Goal: Information Seeking & Learning: Find contact information

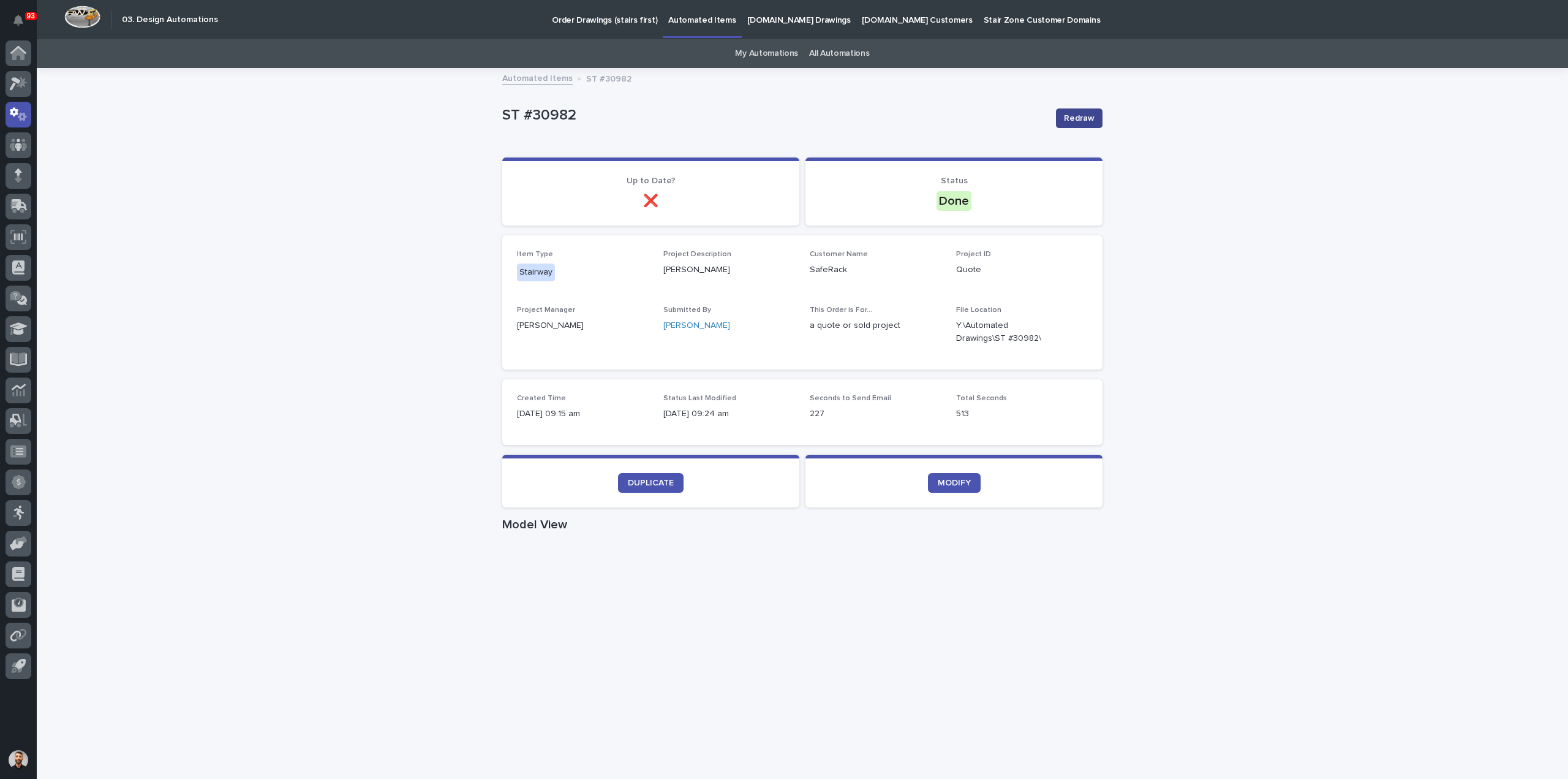
click at [1077, 115] on span "Redraw" at bounding box center [1079, 117] width 31 height 12
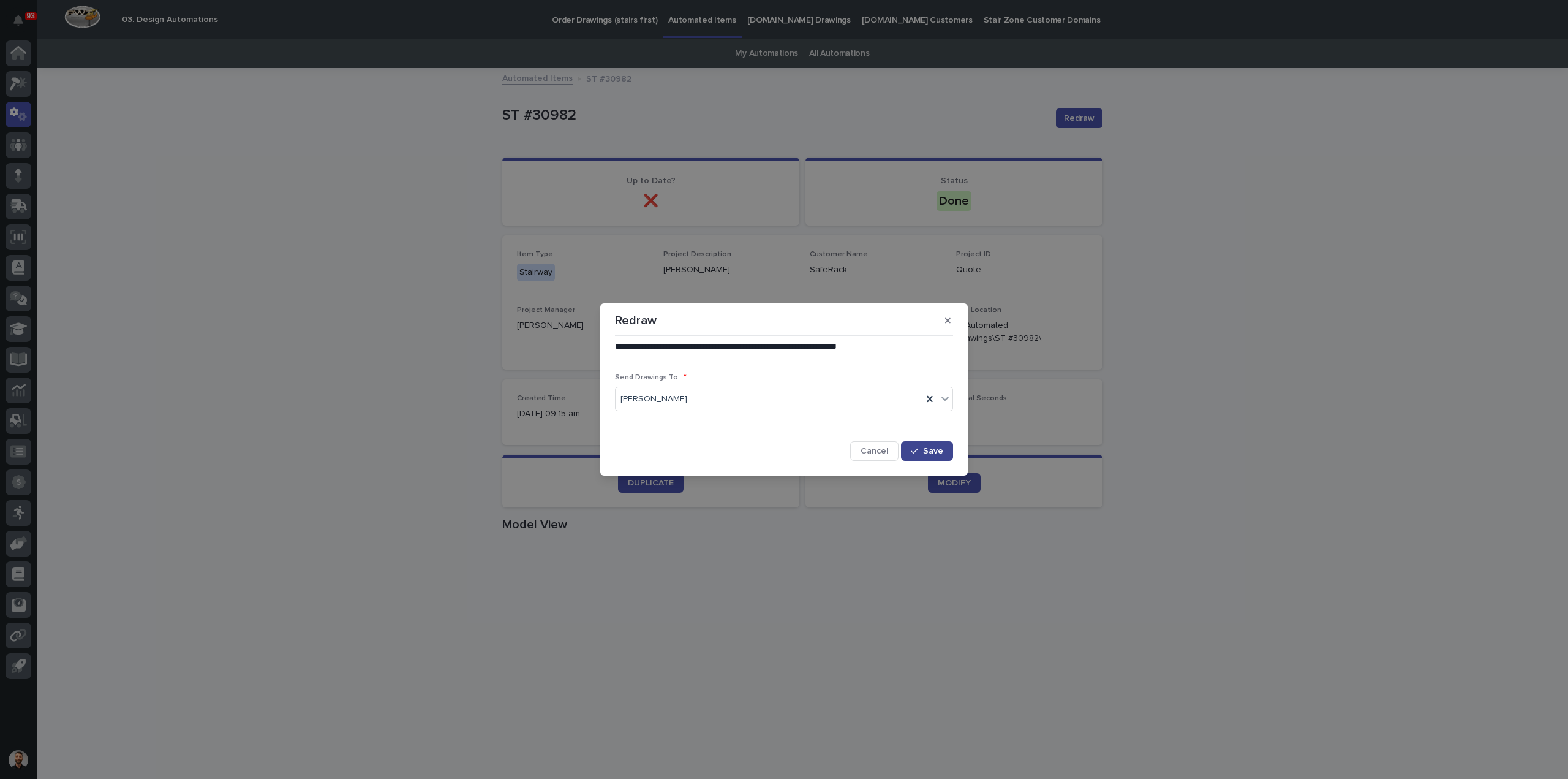
click at [920, 448] on div "button" at bounding box center [916, 450] width 12 height 8
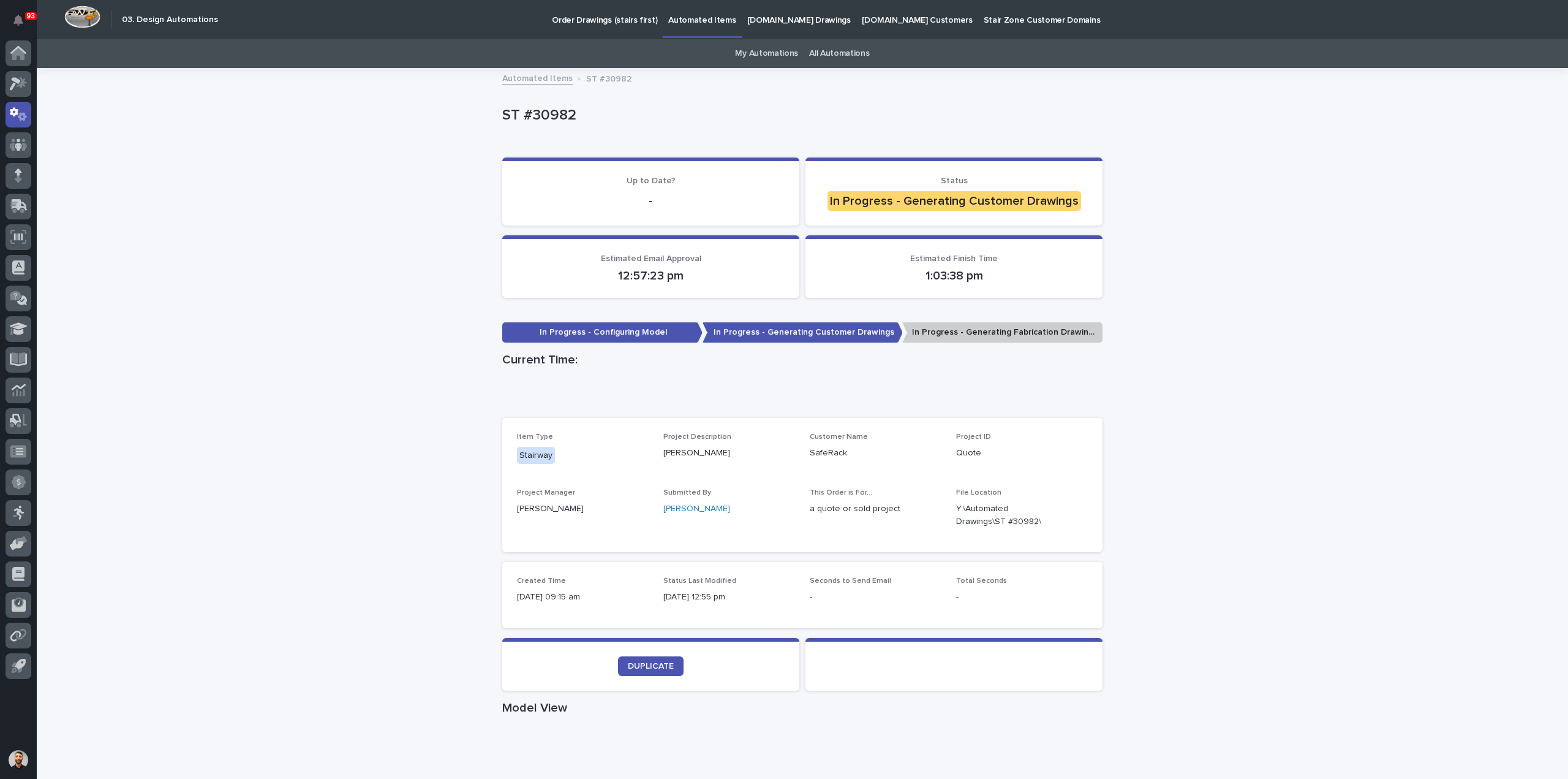
scroll to position [368, 0]
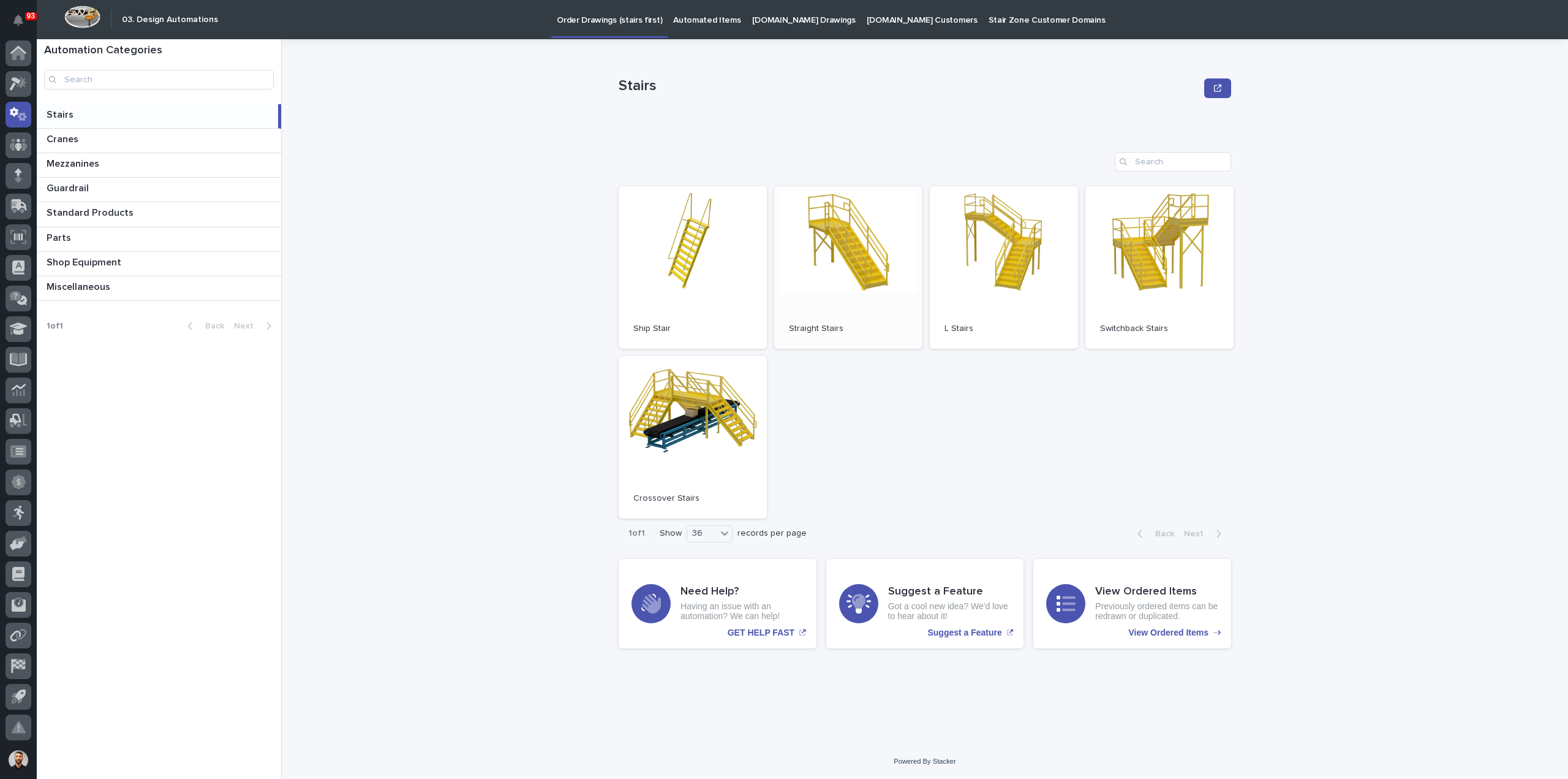
click at [845, 273] on link "Open" at bounding box center [848, 268] width 148 height 162
click at [692, 24] on p "Automated Items" at bounding box center [707, 13] width 67 height 25
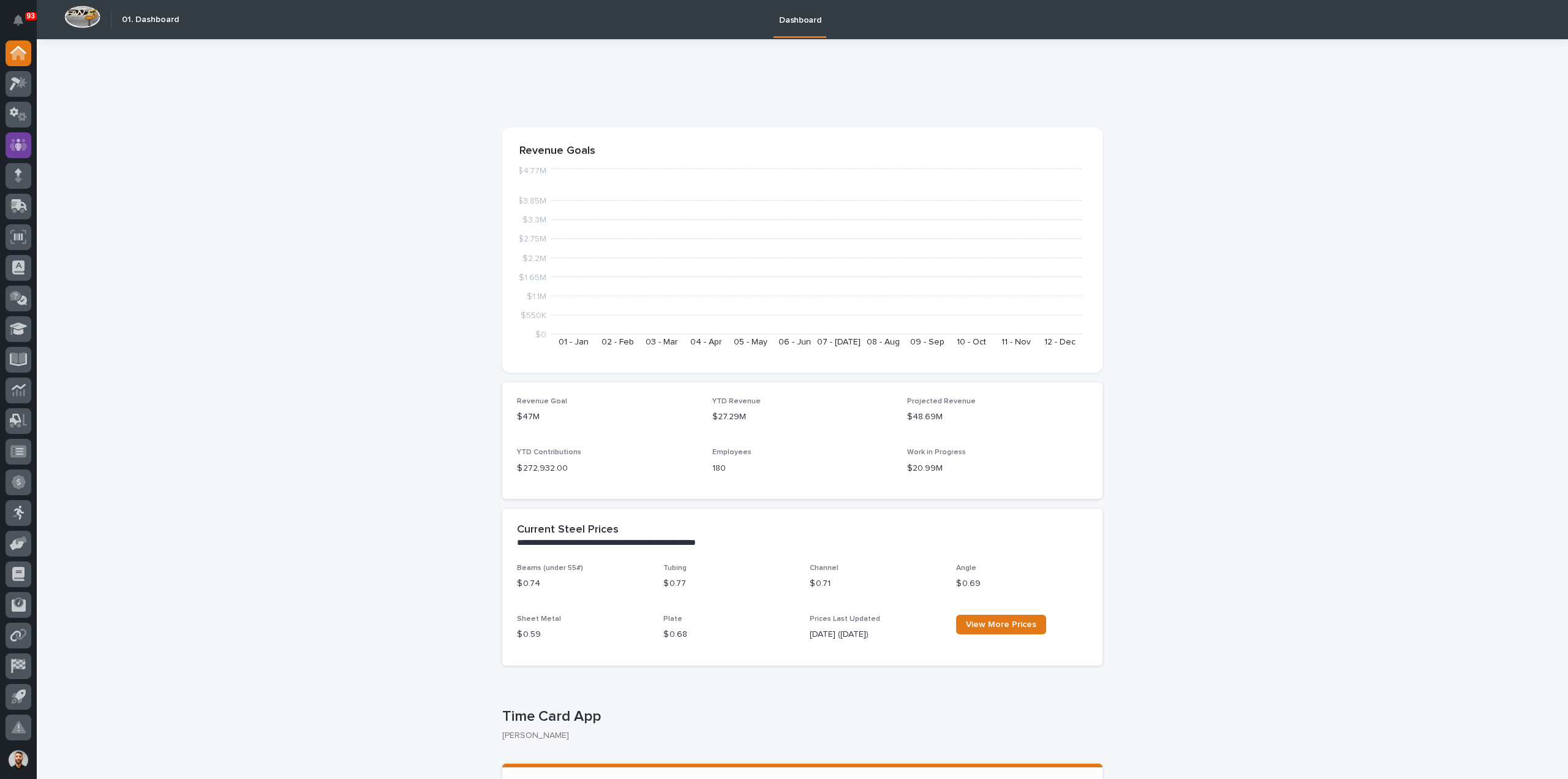
click at [25, 146] on icon at bounding box center [19, 144] width 18 height 12
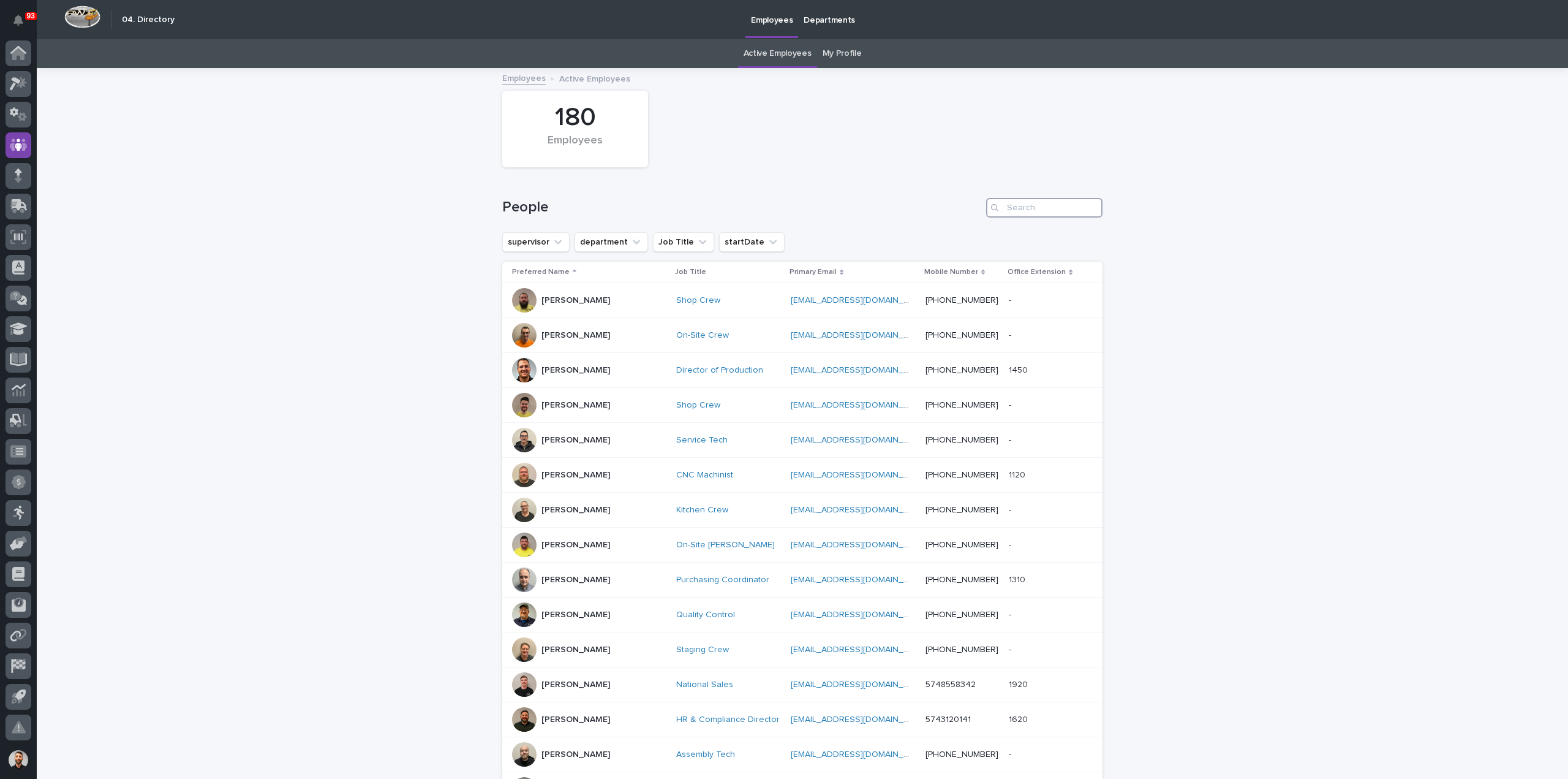
click at [1054, 207] on input "Search" at bounding box center [1044, 207] width 116 height 20
type input "[PERSON_NAME]"
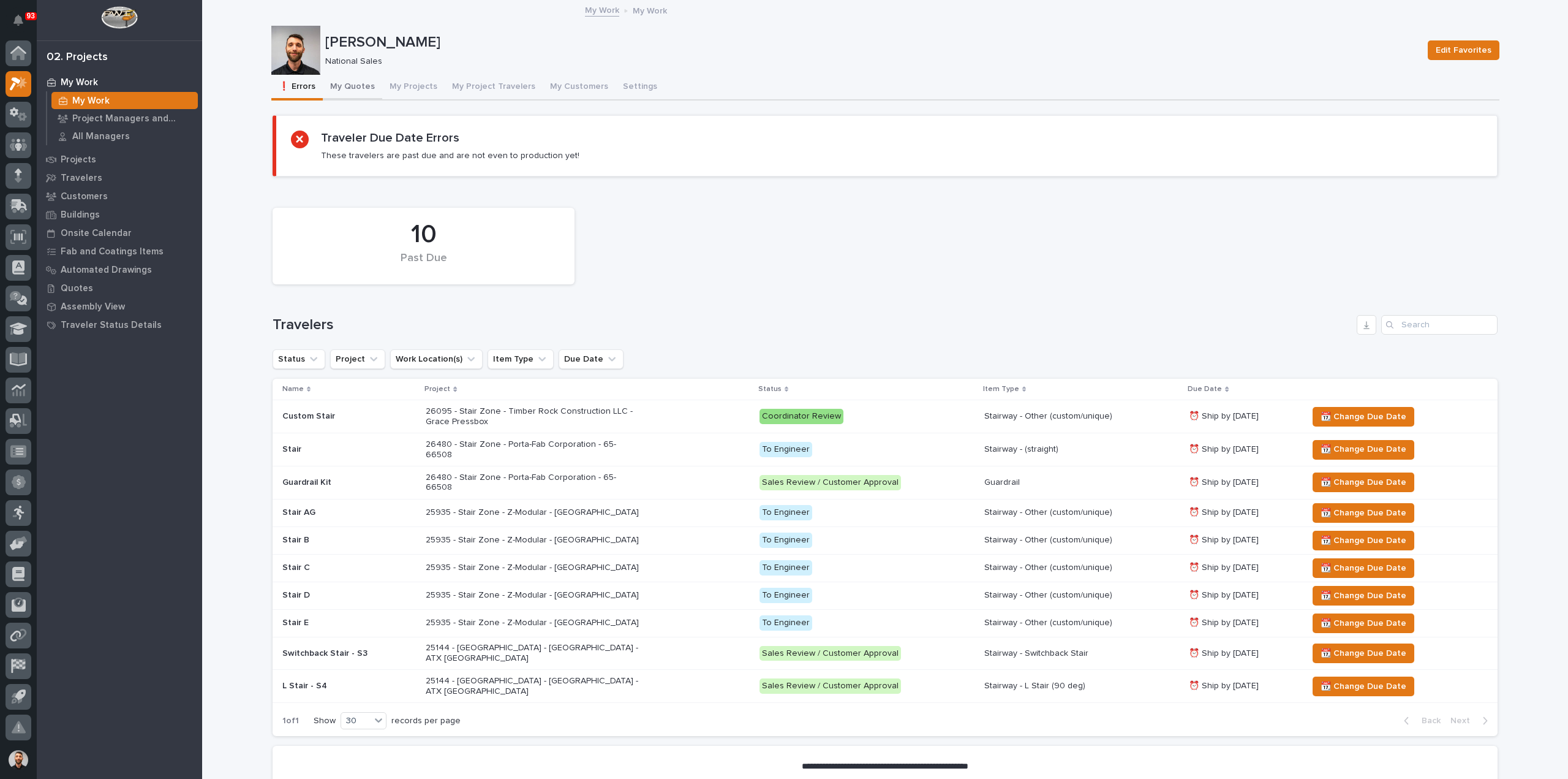
click at [354, 86] on button "My Quotes" at bounding box center [352, 87] width 59 height 25
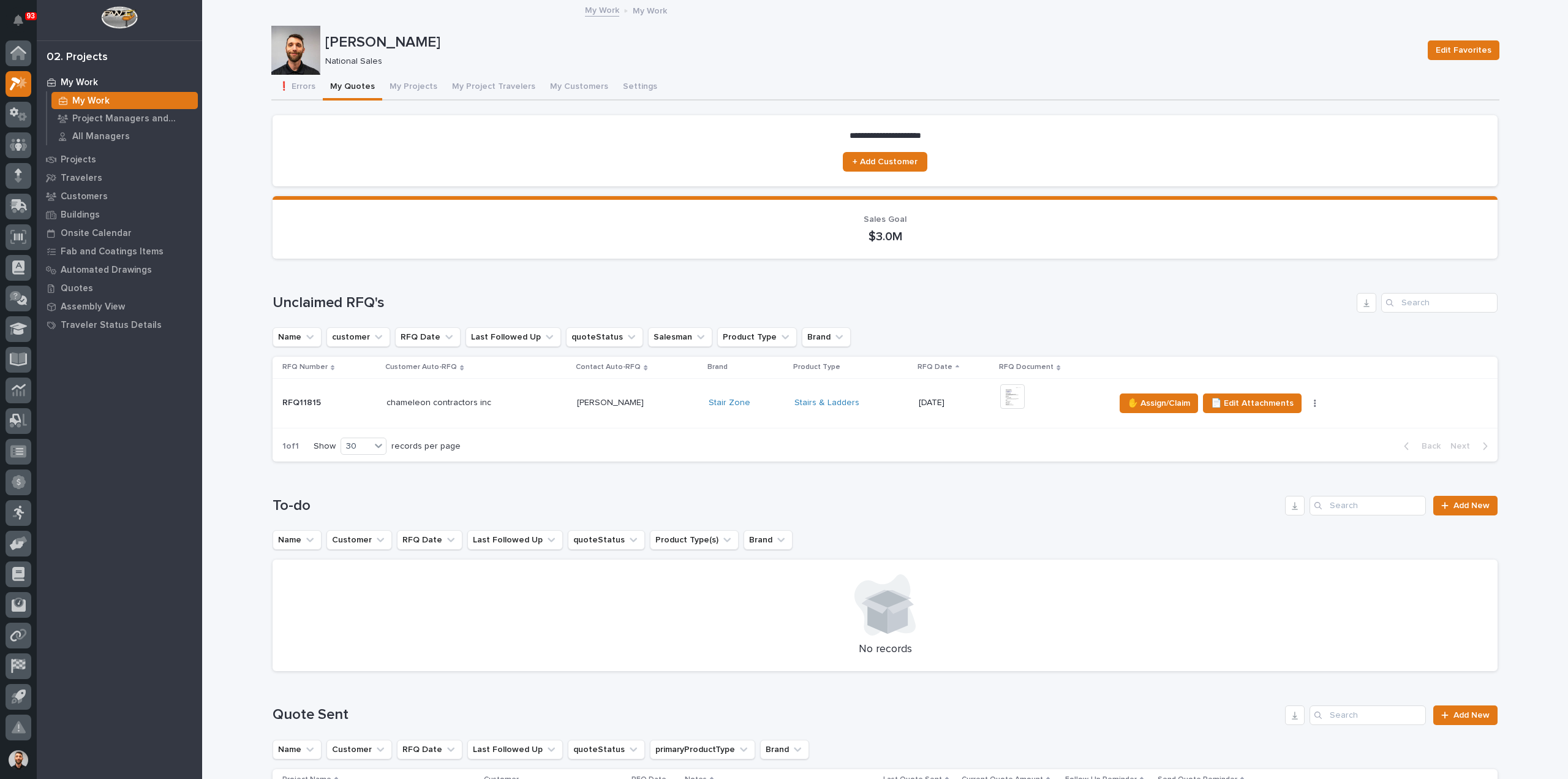
click at [517, 409] on div "chameleon contractors inc chameleon contractors inc" at bounding box center [477, 403] width 181 height 20
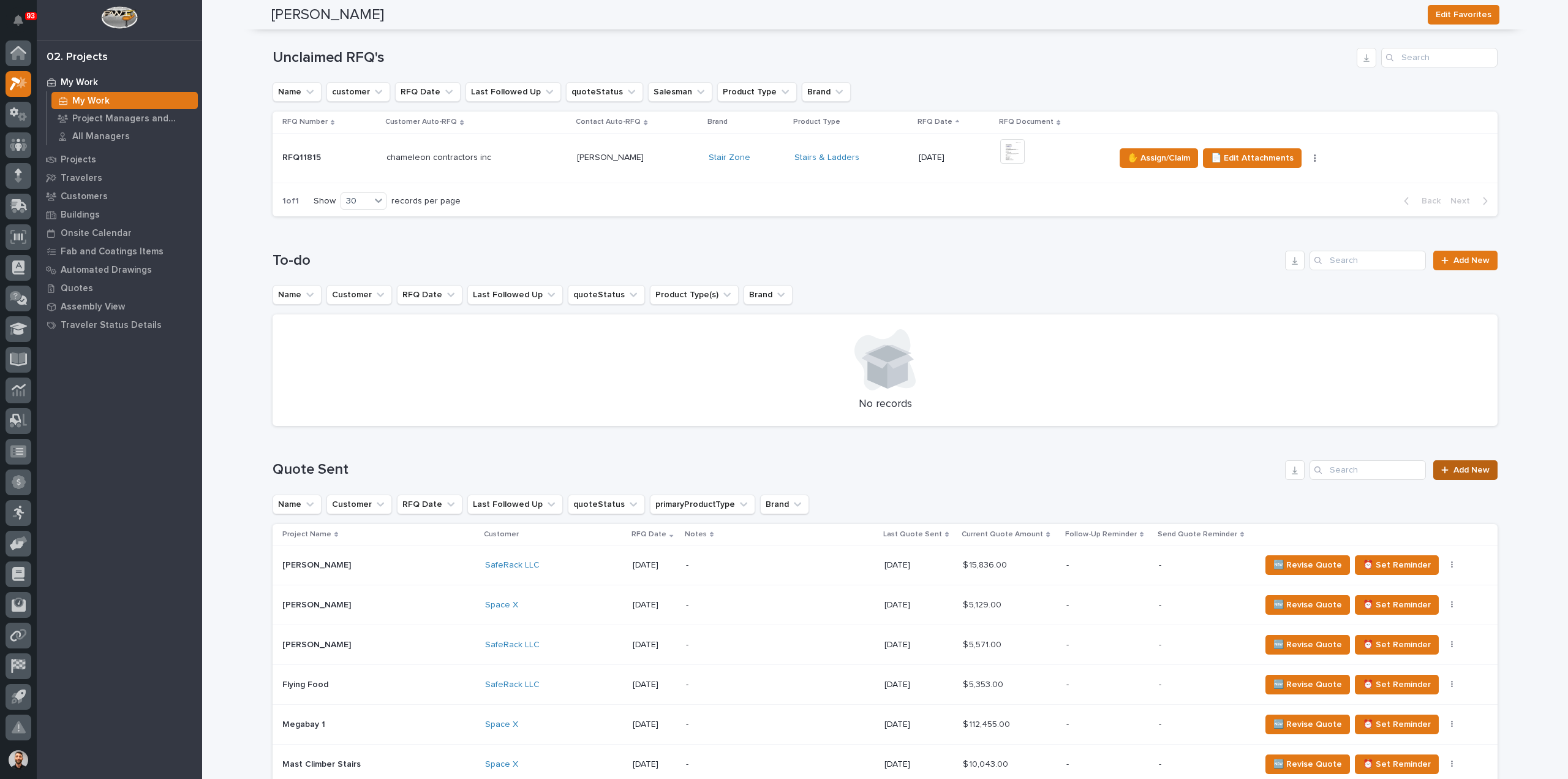
click at [1471, 470] on span "Add New" at bounding box center [1472, 470] width 36 height 8
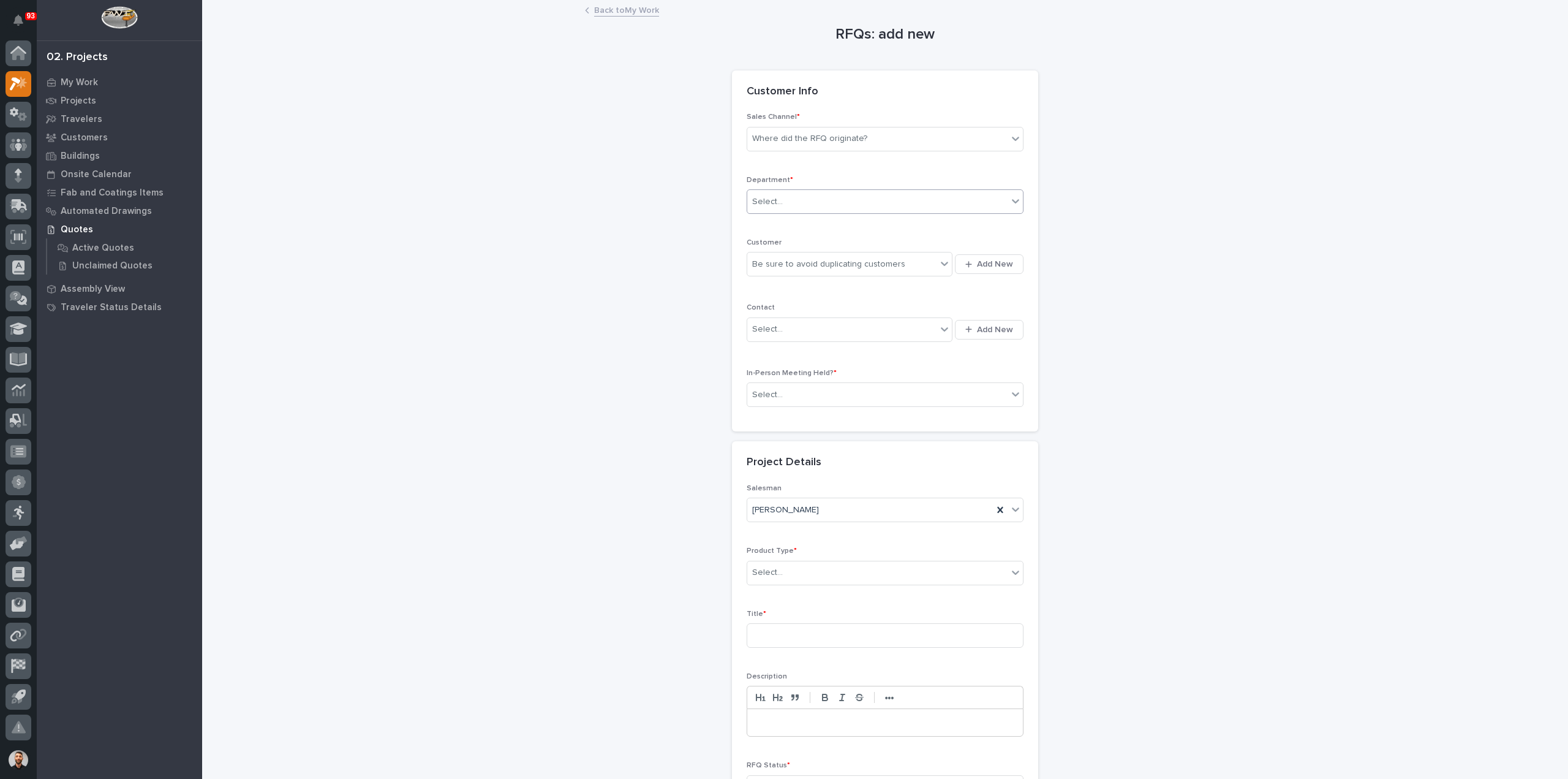
click at [835, 206] on div "Select..." at bounding box center [877, 202] width 260 height 20
click at [791, 221] on span "National Sales" at bounding box center [778, 223] width 62 height 14
click at [780, 129] on div "Where did the RFQ originate?" at bounding box center [877, 138] width 260 height 20
click at [775, 199] on div "Stair Zone" at bounding box center [879, 205] width 276 height 22
click at [789, 258] on div "Be sure to avoid duplicating customers" at bounding box center [829, 264] width 153 height 13
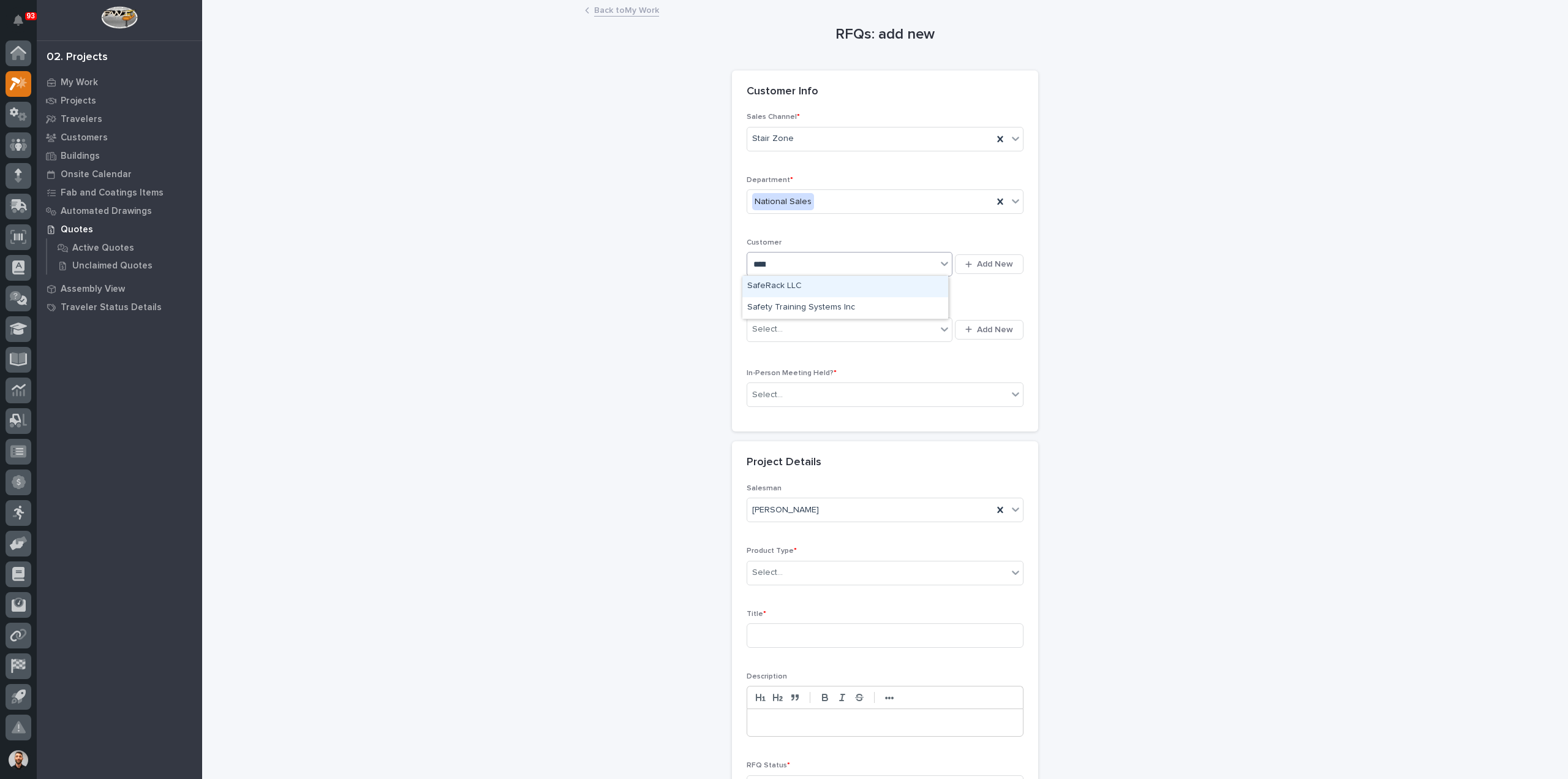
type input "******"
click at [807, 282] on div "SafeRack LLC" at bounding box center [845, 287] width 206 height 22
click at [799, 329] on div "Select..." at bounding box center [841, 329] width 189 height 20
type input "******"
click at [797, 349] on div "SafeRack - Marcus Jordan" at bounding box center [845, 351] width 206 height 22
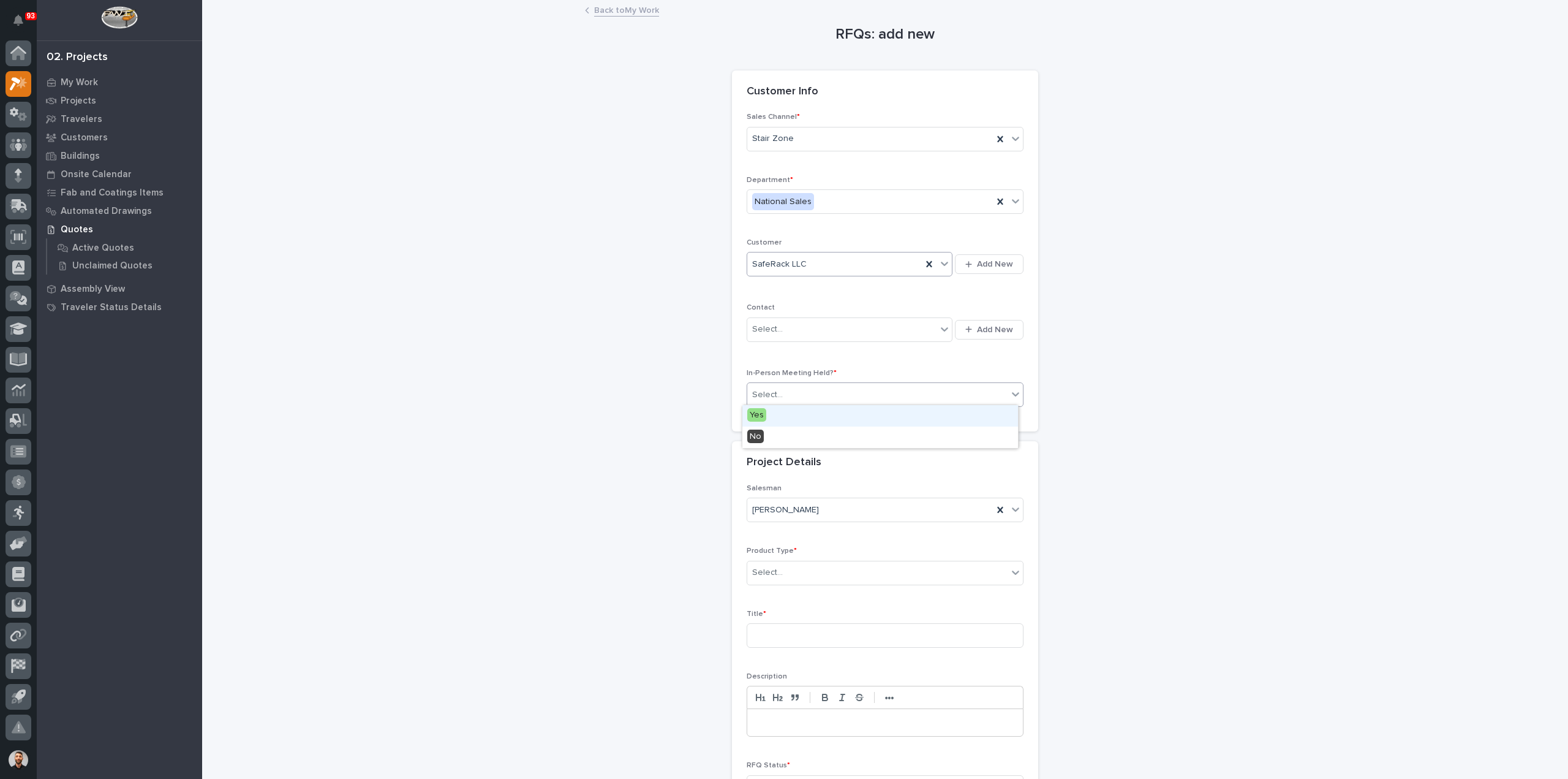
click at [792, 392] on div "Select..." at bounding box center [877, 395] width 260 height 20
click at [785, 439] on div "No" at bounding box center [879, 438] width 276 height 22
click at [789, 568] on div "Select..." at bounding box center [877, 572] width 260 height 20
type input "***"
click at [787, 592] on div "Stairs & Ladders" at bounding box center [879, 593] width 276 height 22
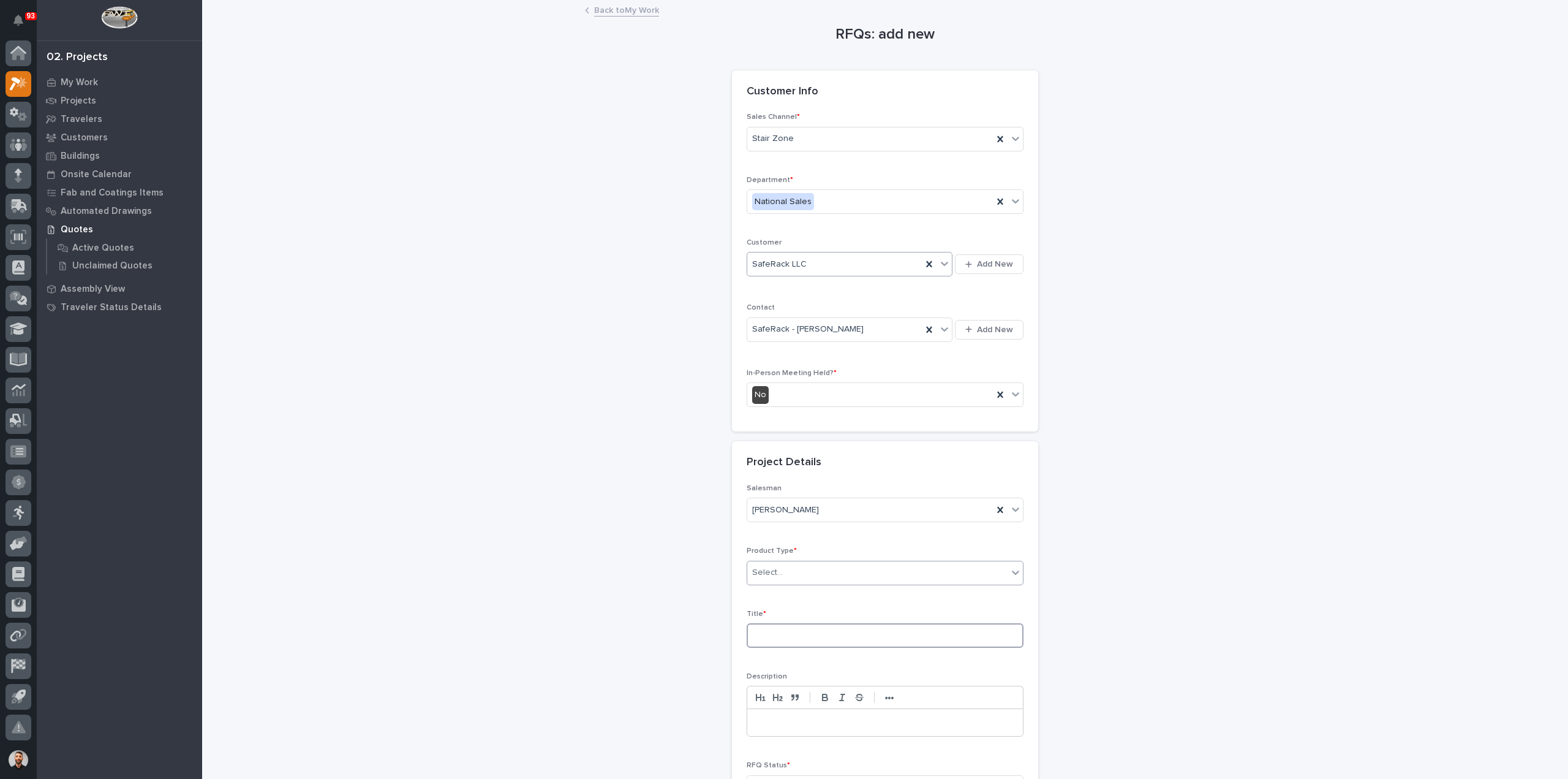
click at [785, 634] on input at bounding box center [885, 635] width 276 height 25
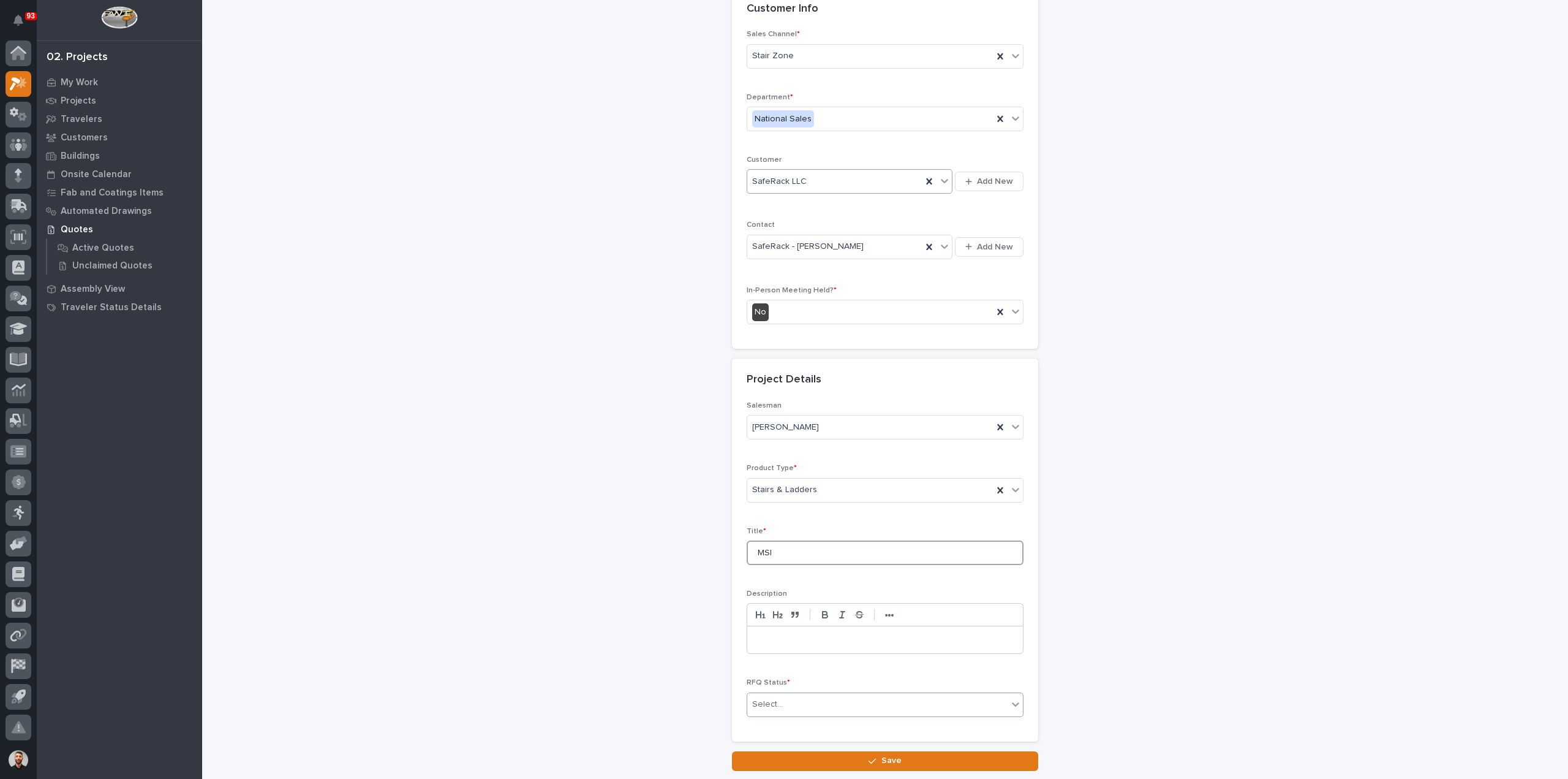
scroll to position [166, 0]
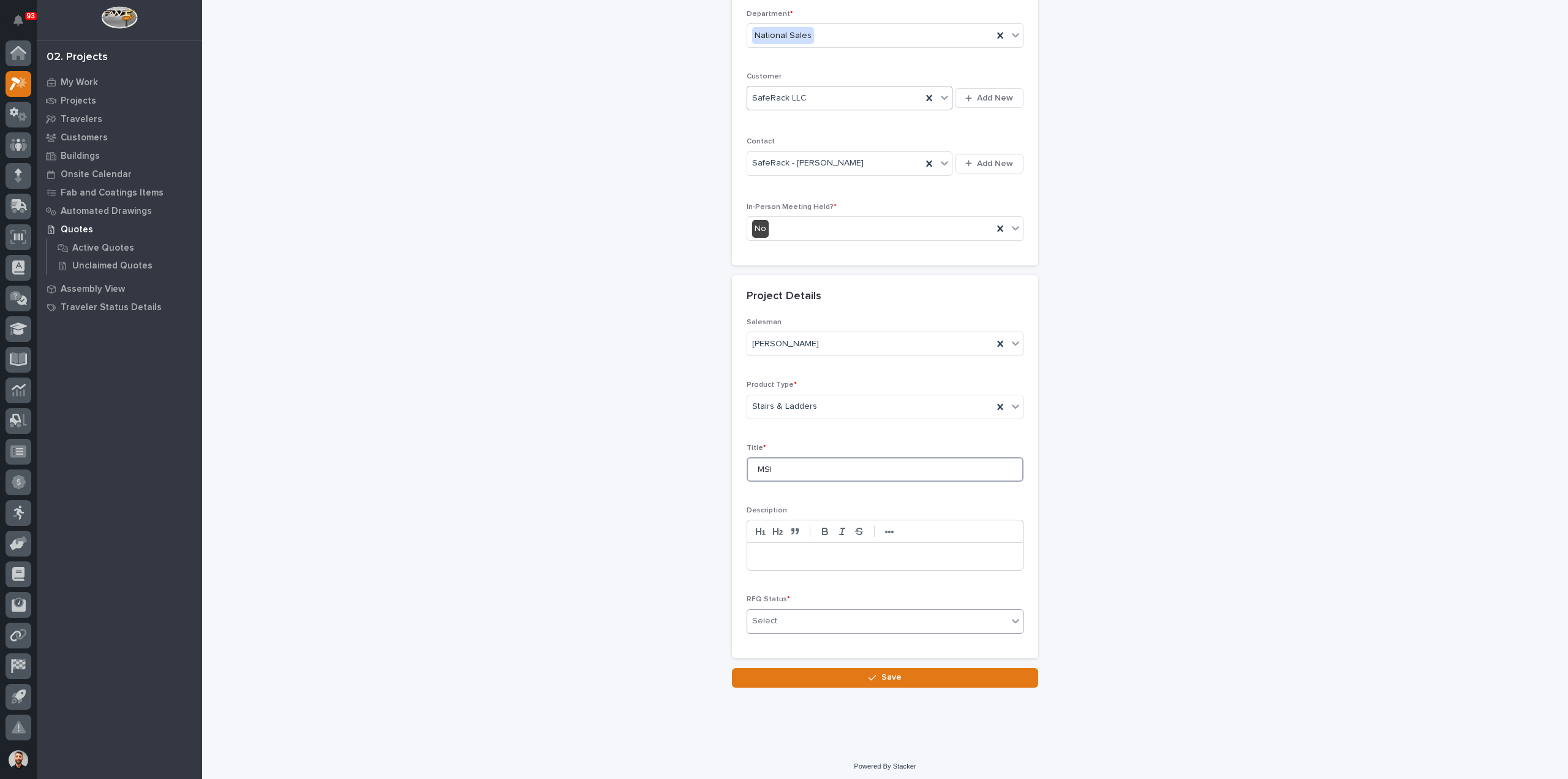
type input "MSI"
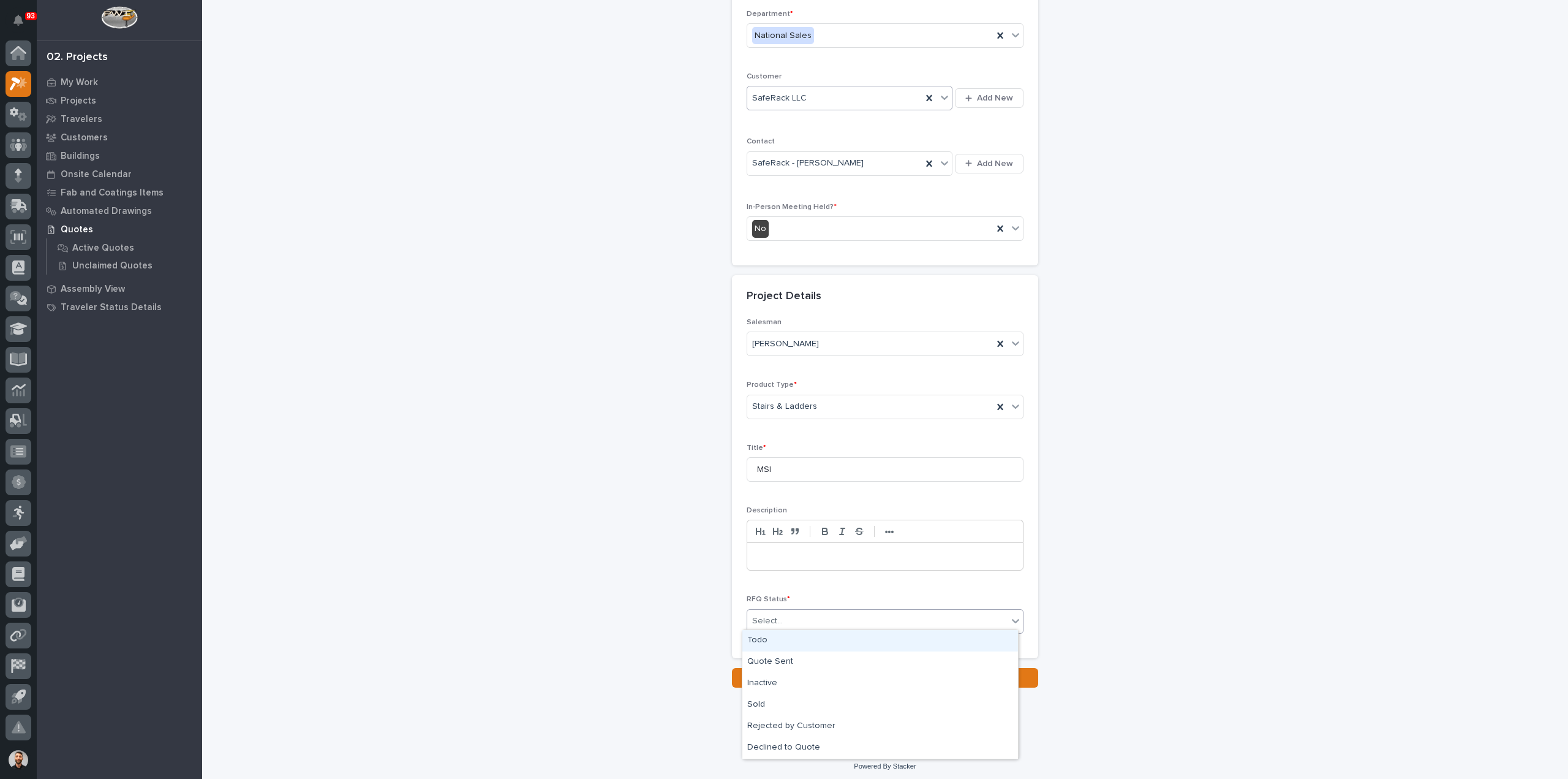
click at [784, 616] on input "text" at bounding box center [784, 621] width 1 height 10
click at [786, 660] on div "Quote Sent" at bounding box center [879, 663] width 276 height 22
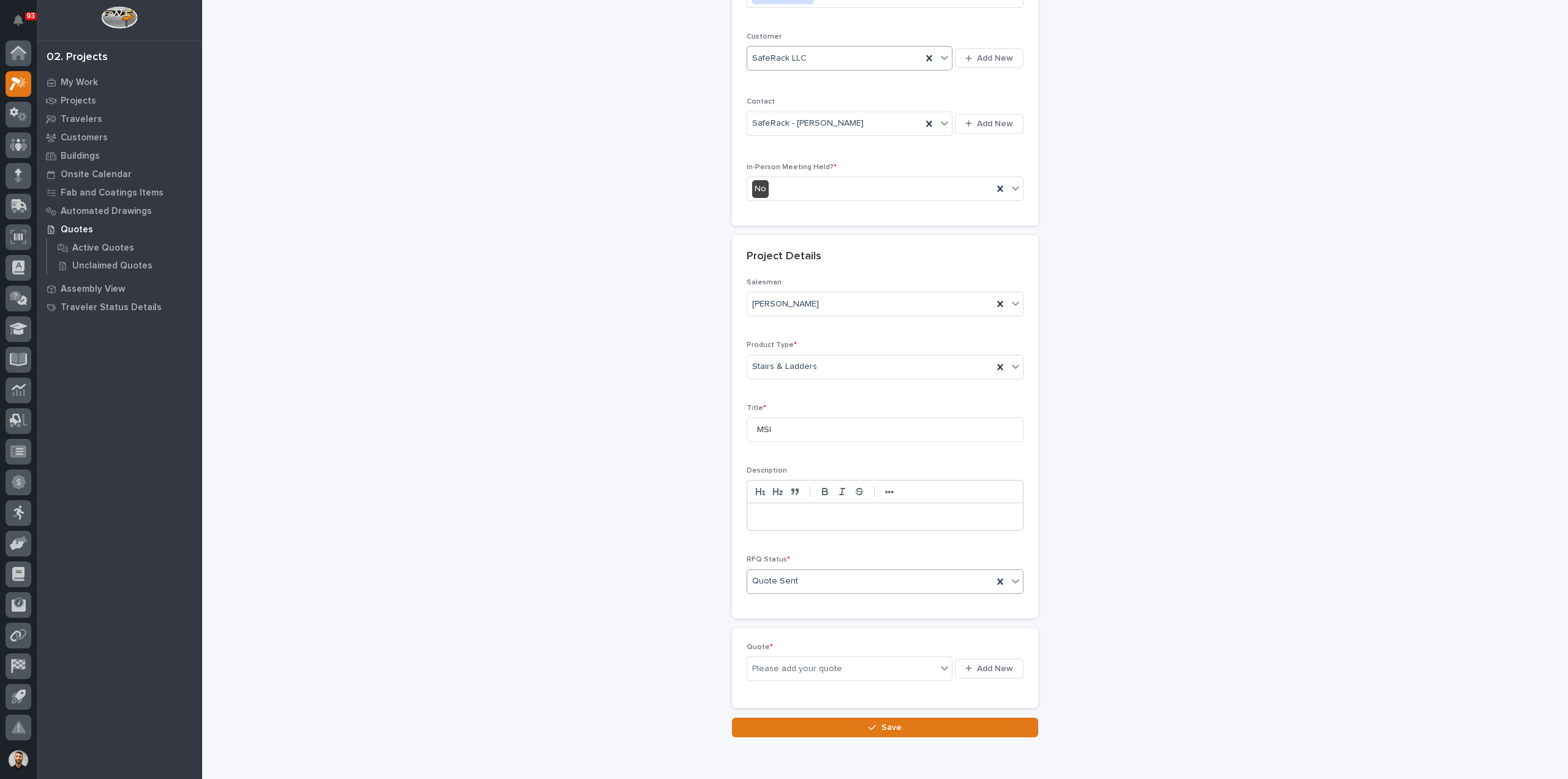
scroll to position [211, 0]
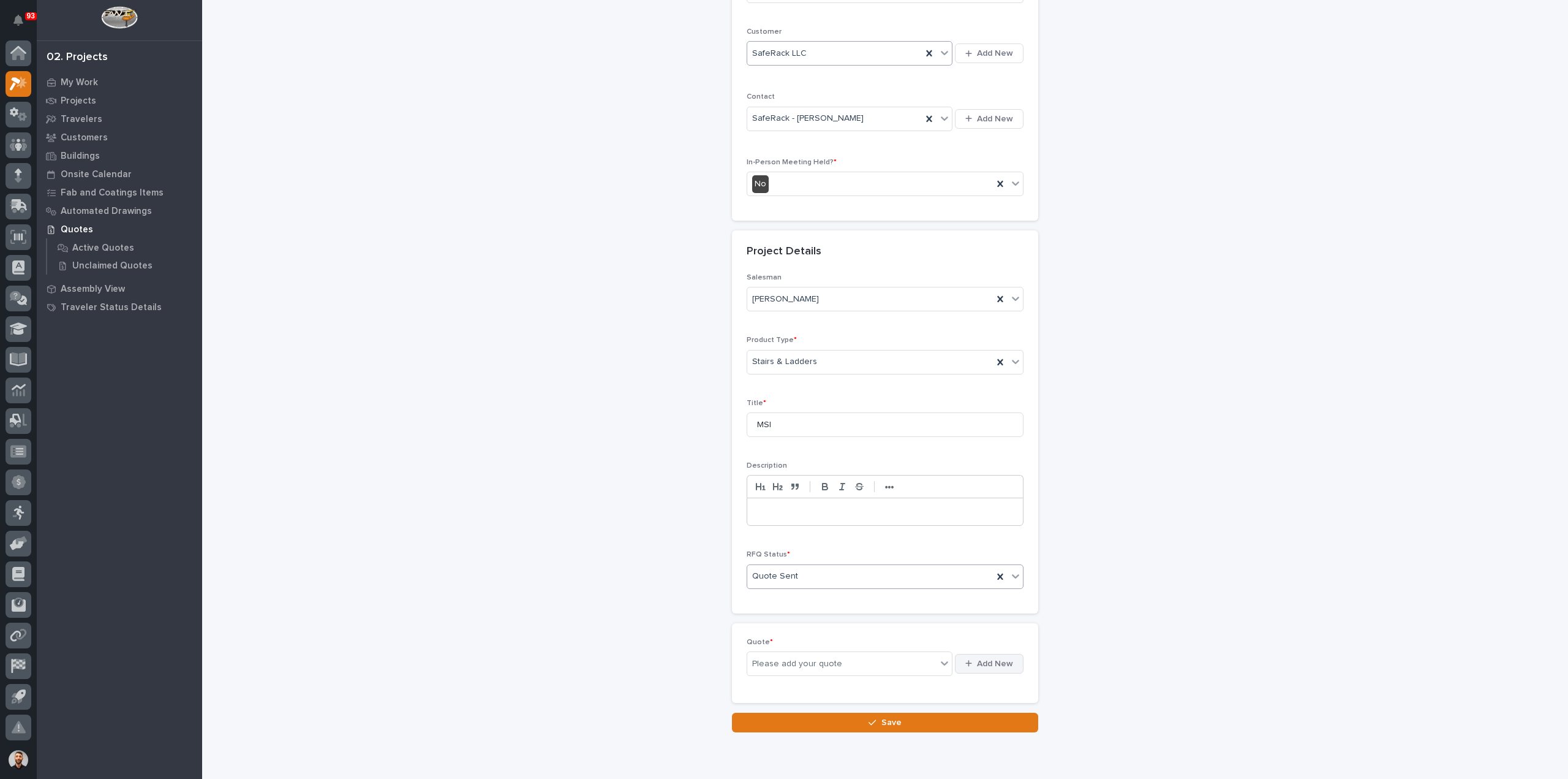
click at [979, 658] on span "Add New" at bounding box center [995, 663] width 36 height 11
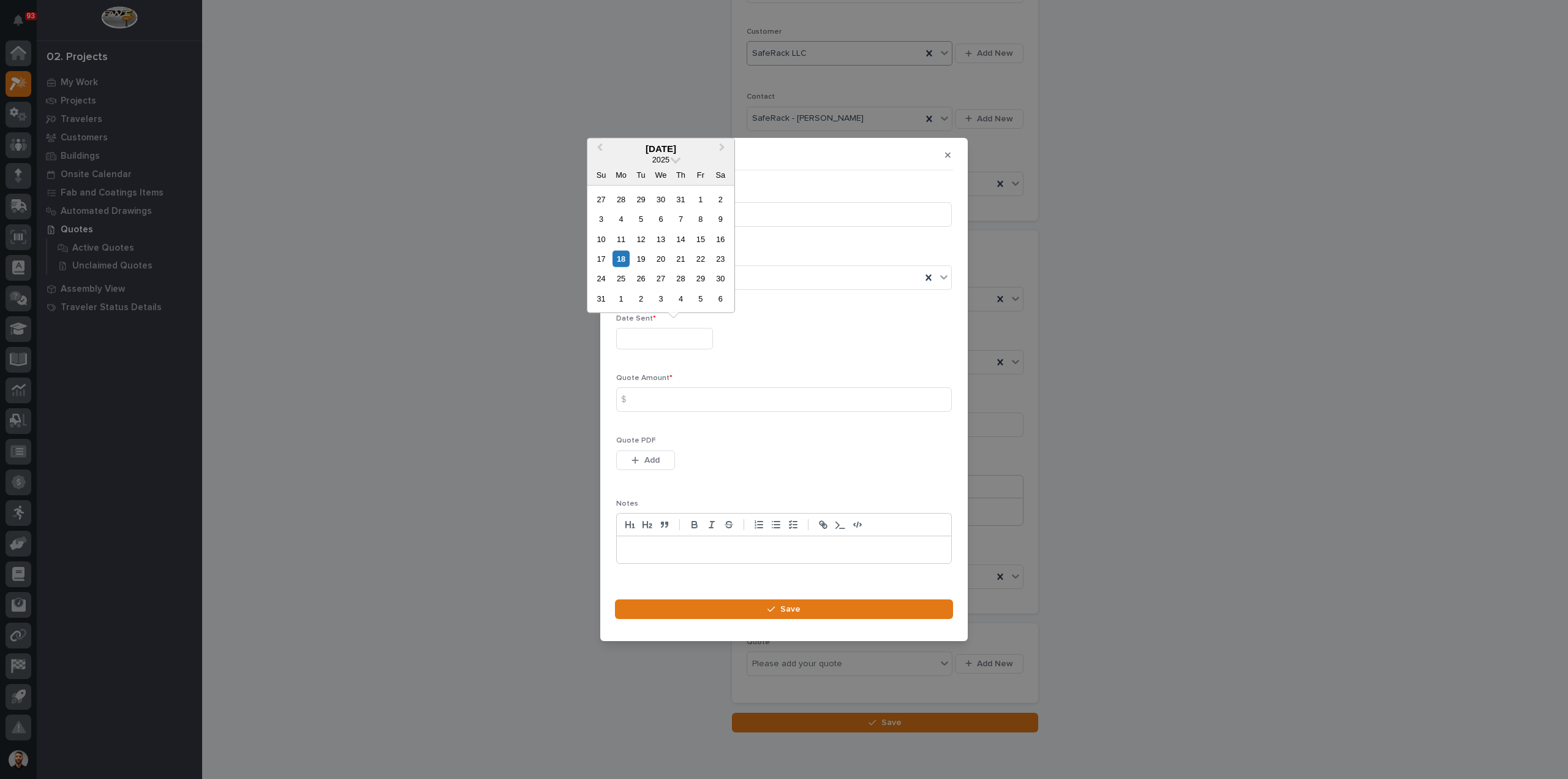
click at [657, 339] on input "text" at bounding box center [664, 339] width 96 height 22
click at [628, 259] on div "18" at bounding box center [620, 258] width 16 height 16
type input "**********"
click at [651, 390] on input at bounding box center [783, 400] width 336 height 25
click at [633, 401] on div "$" at bounding box center [628, 400] width 25 height 25
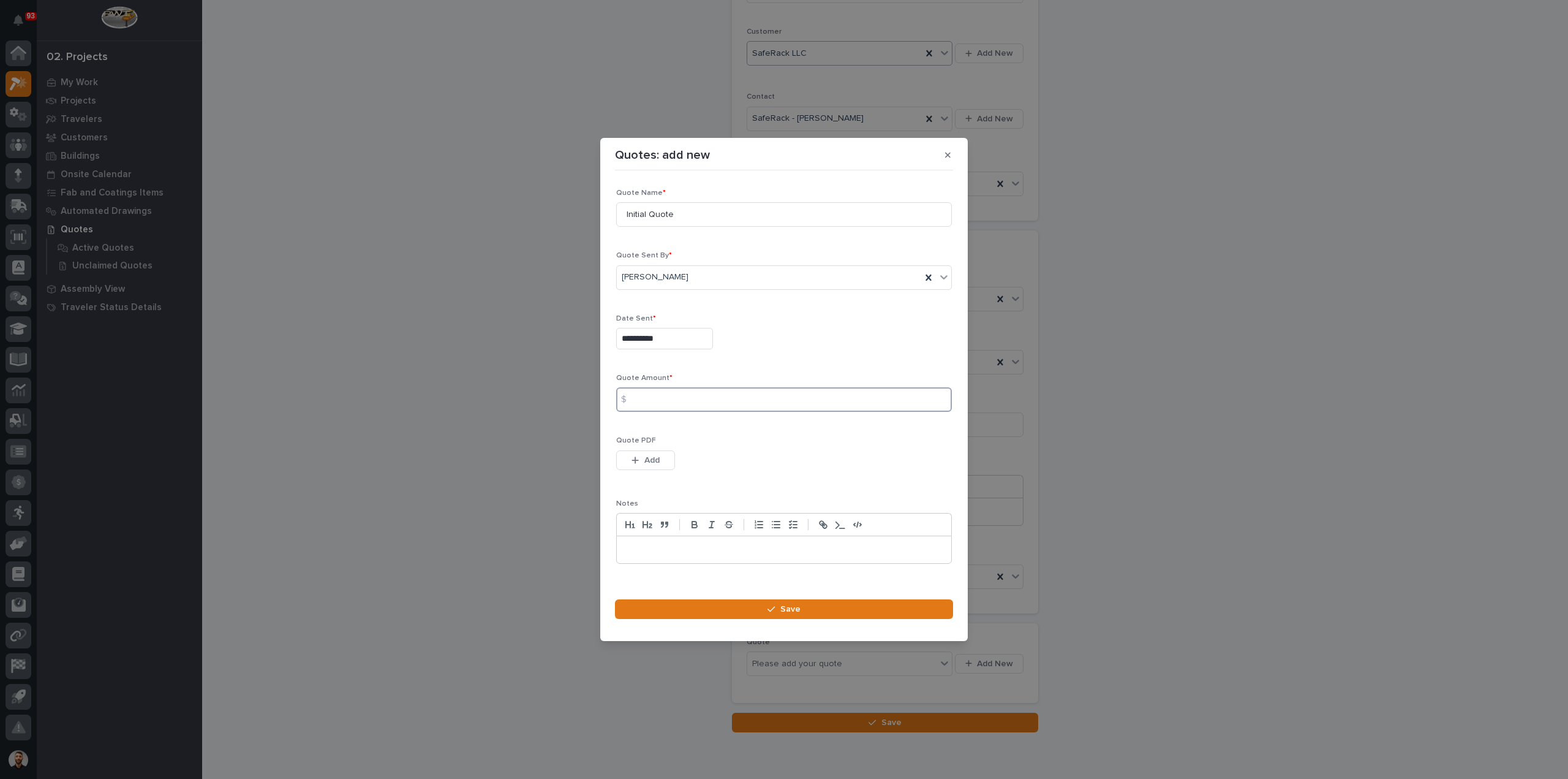
click at [662, 400] on input at bounding box center [783, 400] width 336 height 25
type input "5238"
click at [670, 463] on button "Add" at bounding box center [645, 460] width 59 height 20
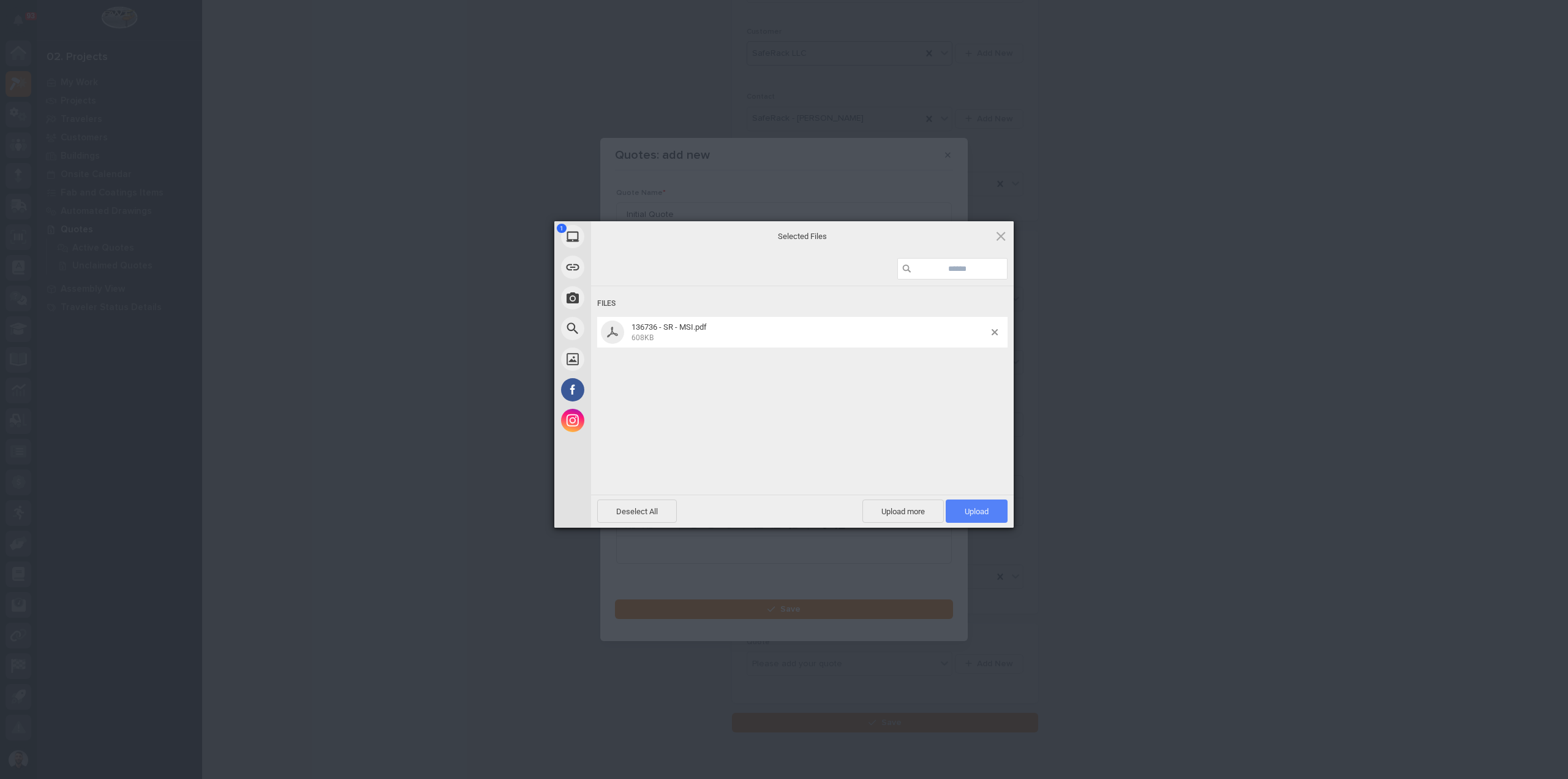
click at [965, 510] on span "Upload 1" at bounding box center [976, 511] width 24 height 9
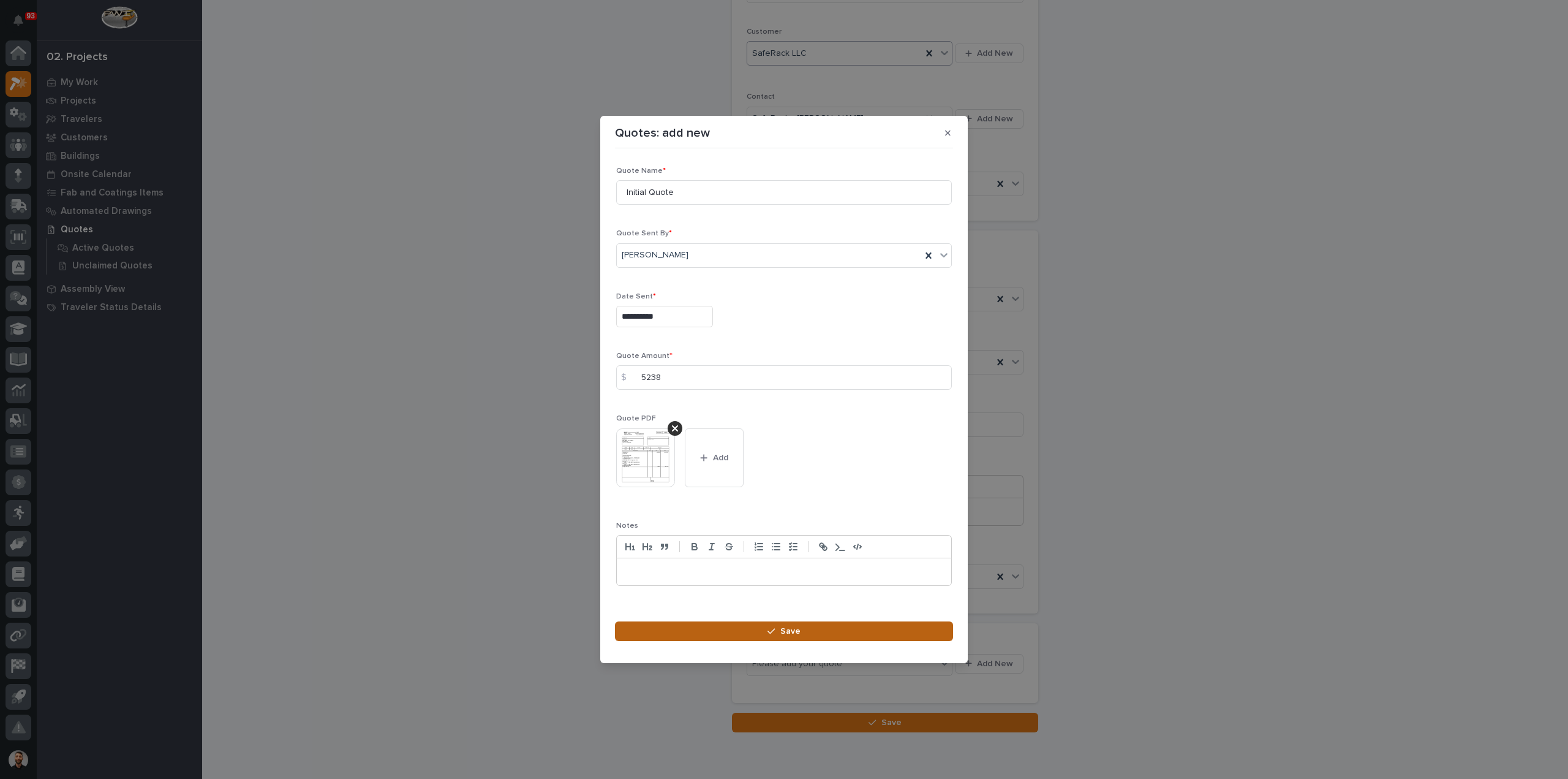
click at [859, 627] on button "Save" at bounding box center [784, 632] width 338 height 20
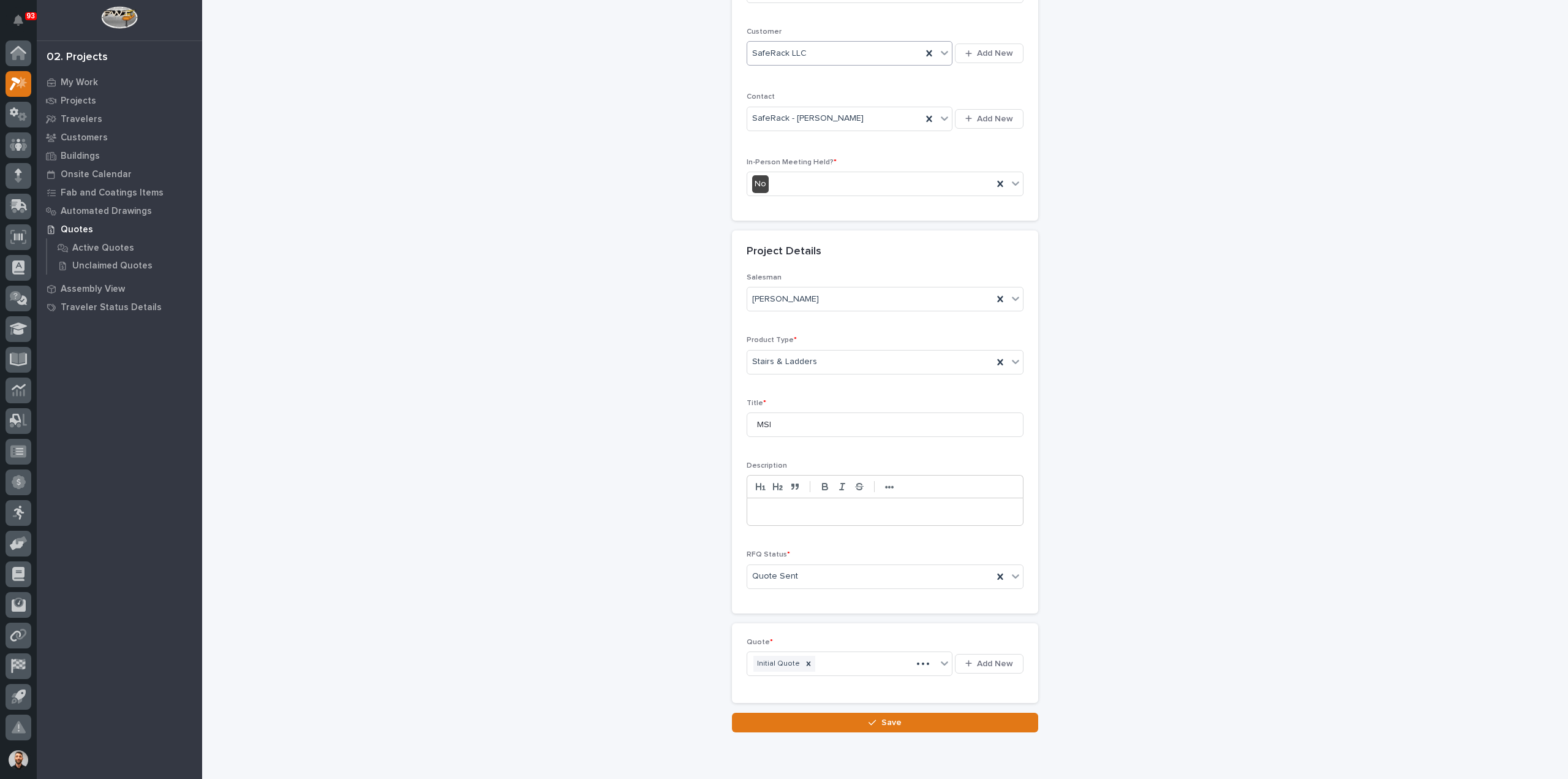
click at [908, 721] on button "Save" at bounding box center [885, 723] width 307 height 20
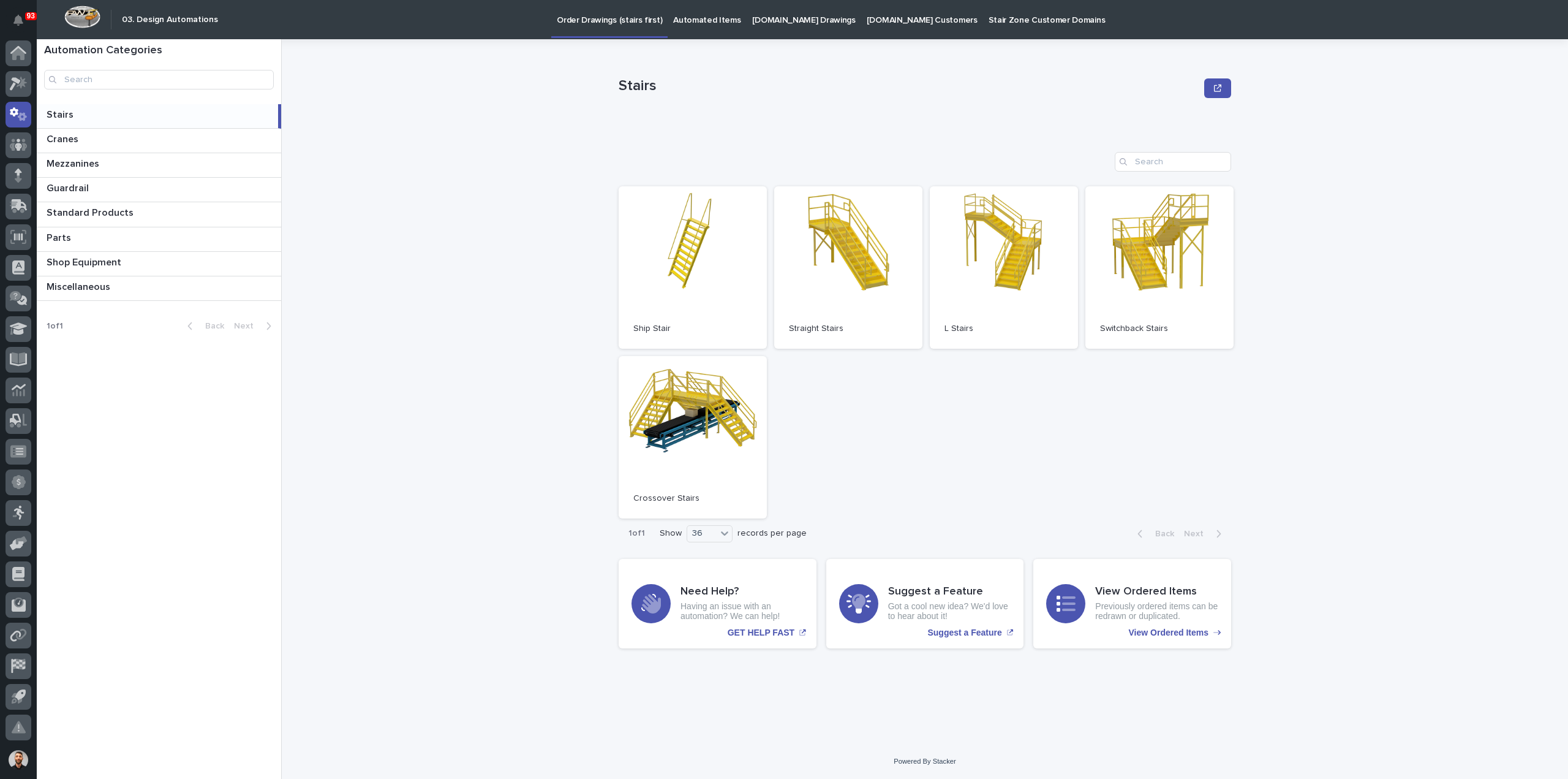
click at [696, 17] on p "Automated Items" at bounding box center [707, 13] width 67 height 25
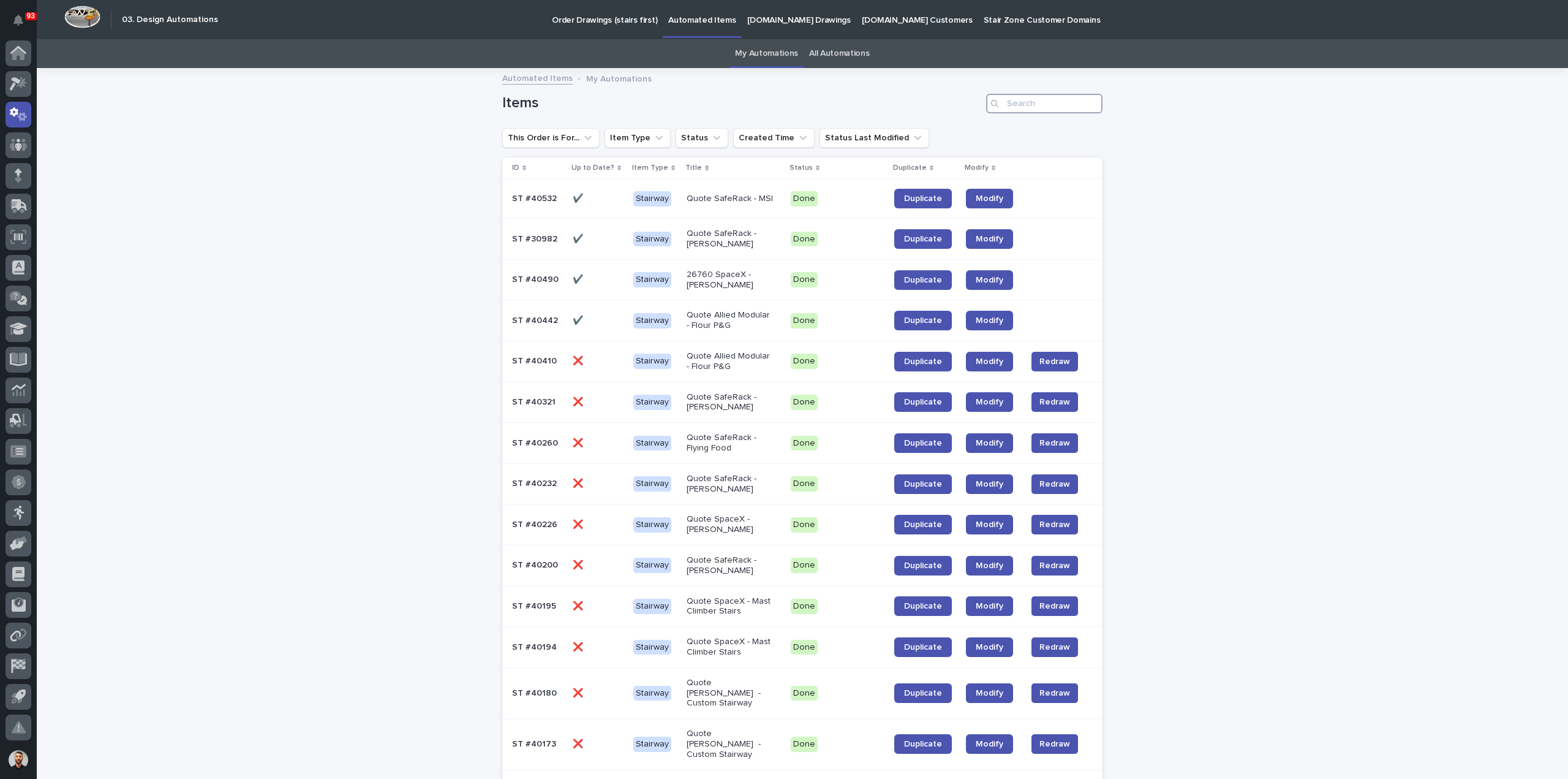
click at [1040, 104] on input "Search" at bounding box center [1044, 104] width 116 height 20
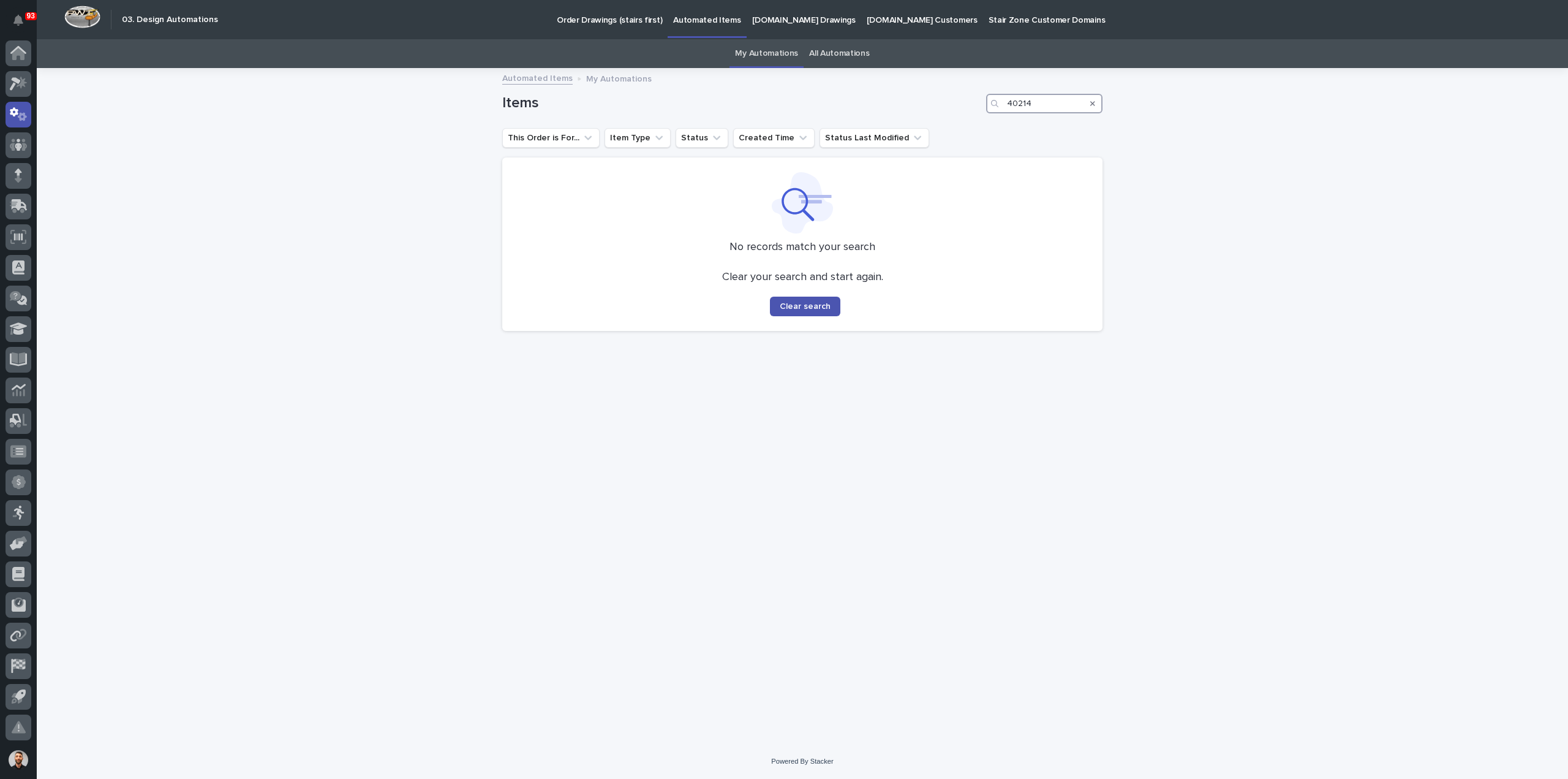
type input "40214"
click at [839, 52] on link "All Automations" at bounding box center [839, 54] width 60 height 29
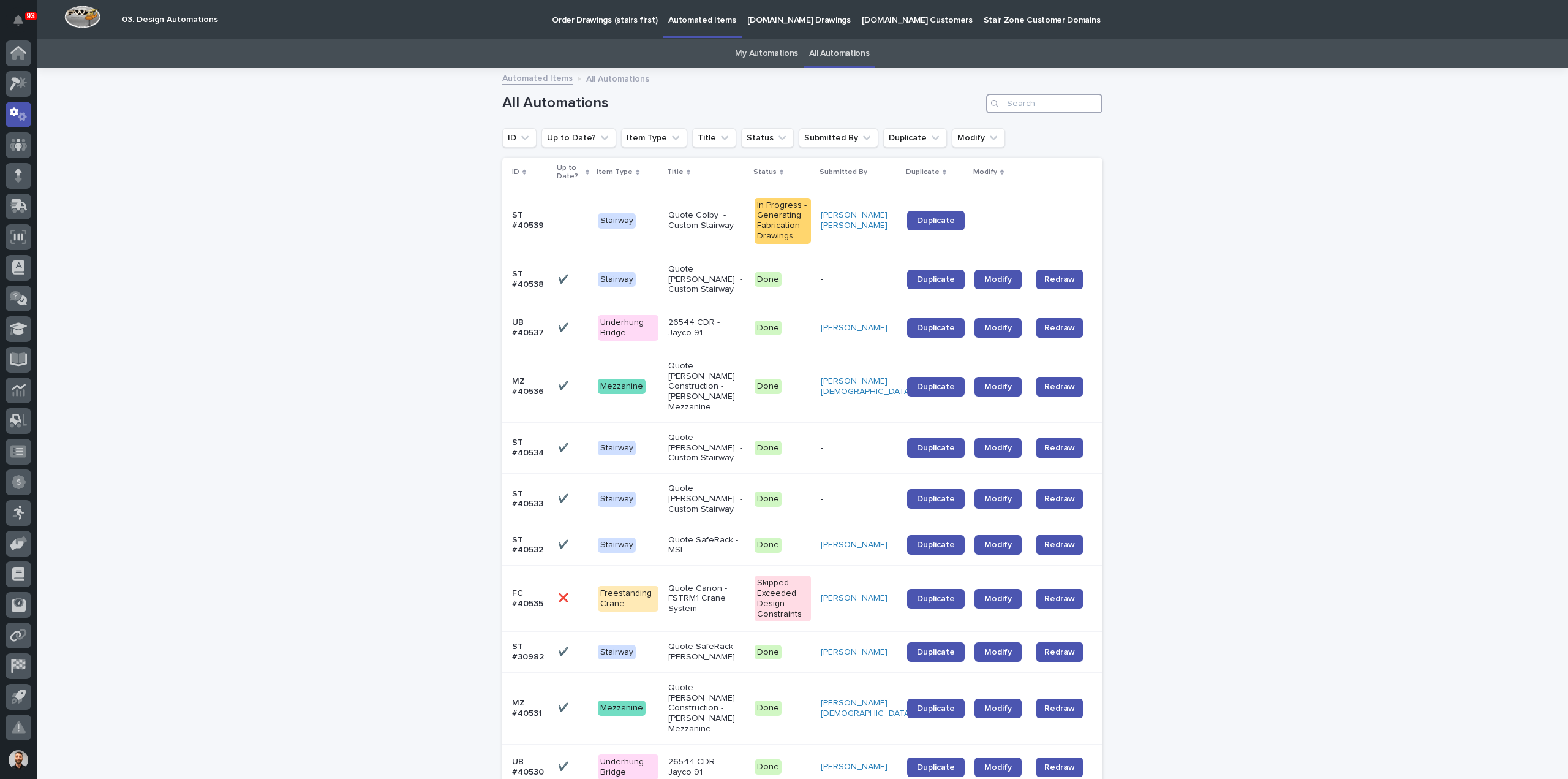
click at [1038, 111] on input "Search" at bounding box center [1044, 104] width 116 height 20
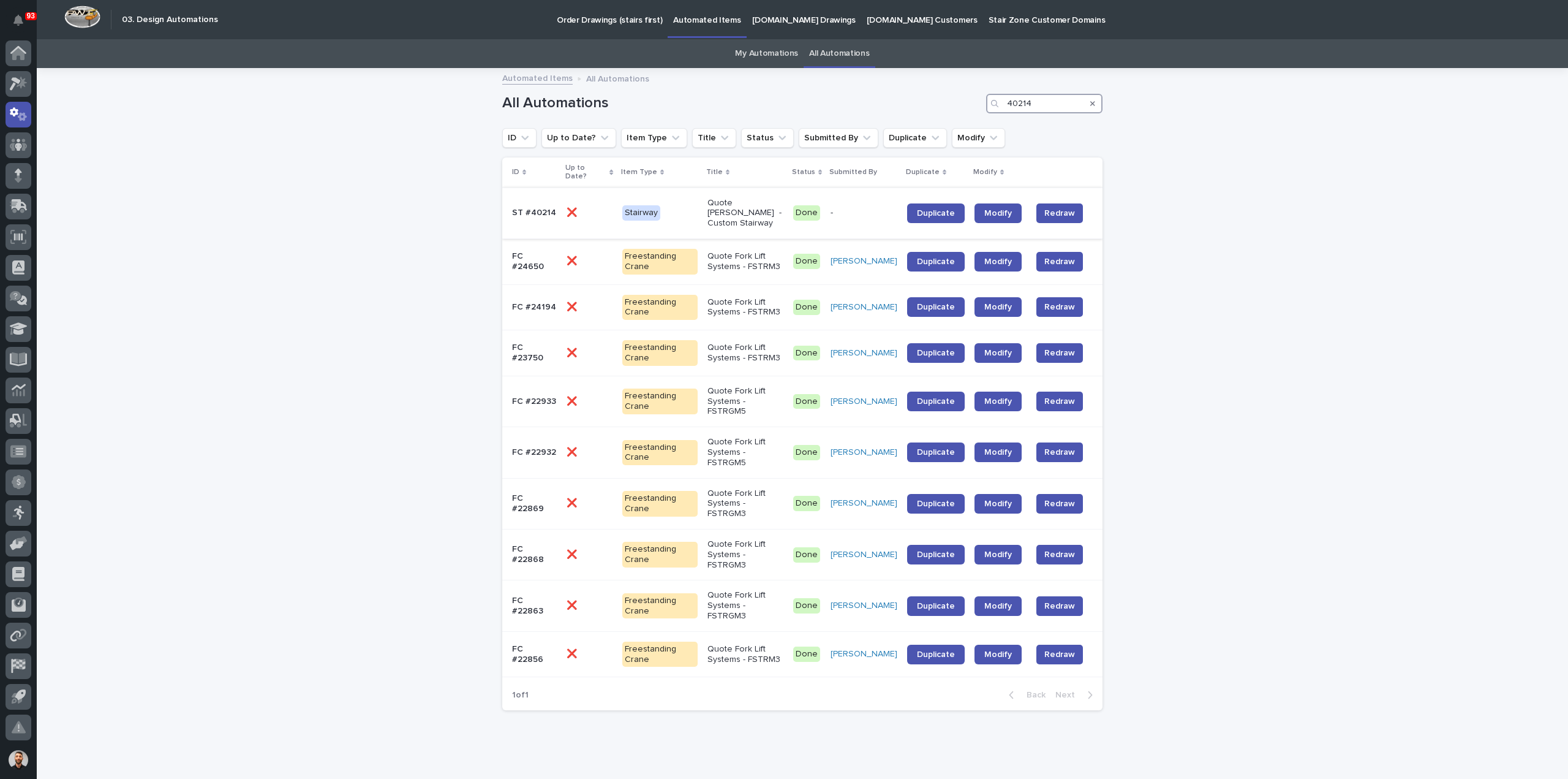
type input "40214"
click at [679, 206] on p "Stairway" at bounding box center [659, 213] width 75 height 15
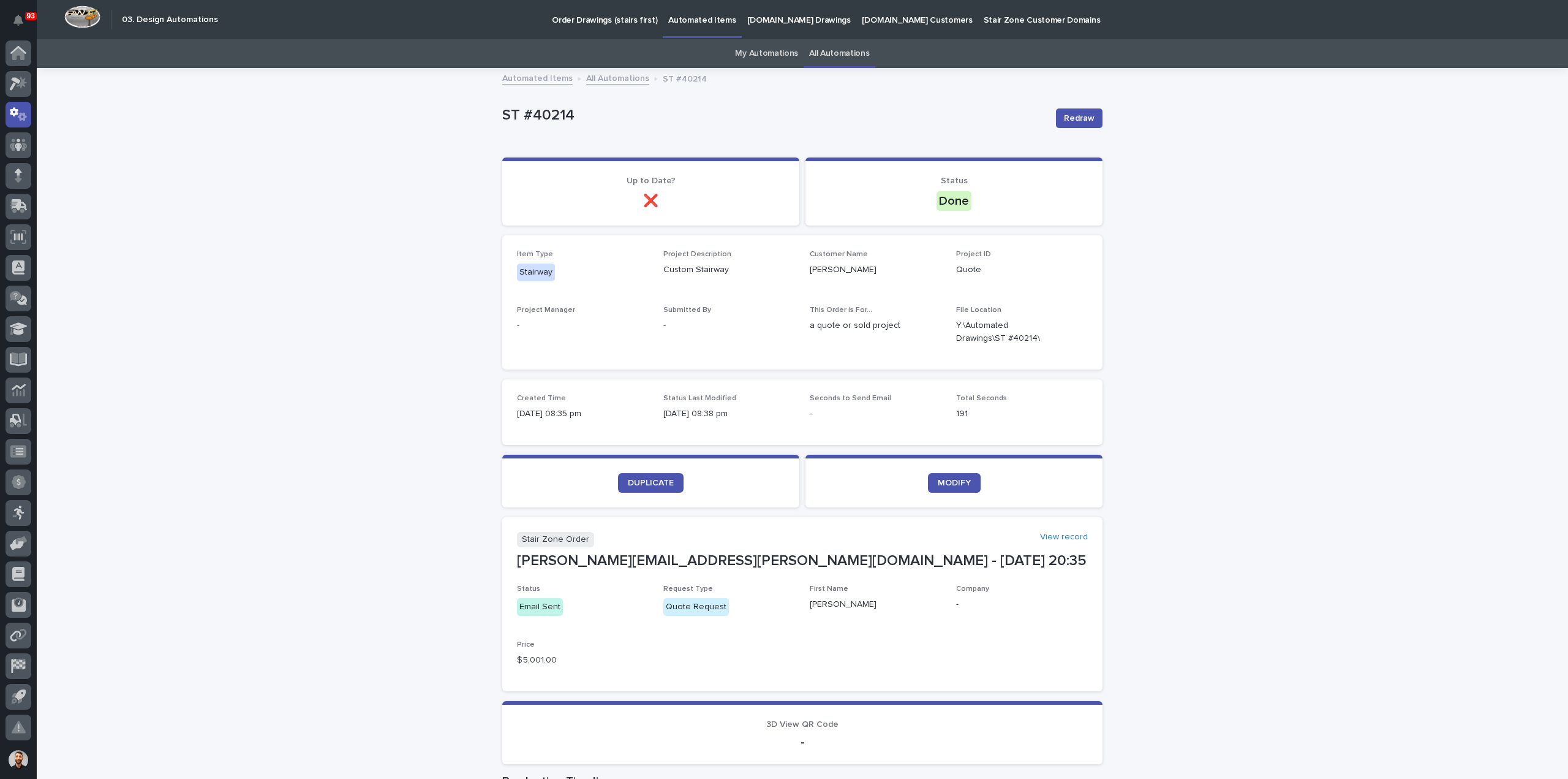
drag, startPoint x: 587, startPoint y: 562, endPoint x: 509, endPoint y: 558, distance: 78.1
click at [509, 558] on section "Stair Zone Order View record [PERSON_NAME][EMAIL_ADDRESS][PERSON_NAME][DOMAIN_N…" at bounding box center [802, 603] width 600 height 174
click at [517, 558] on p "[PERSON_NAME][EMAIL_ADDRESS][PERSON_NAME][DOMAIN_NAME] - [DATE] 20:35" at bounding box center [801, 561] width 570 height 18
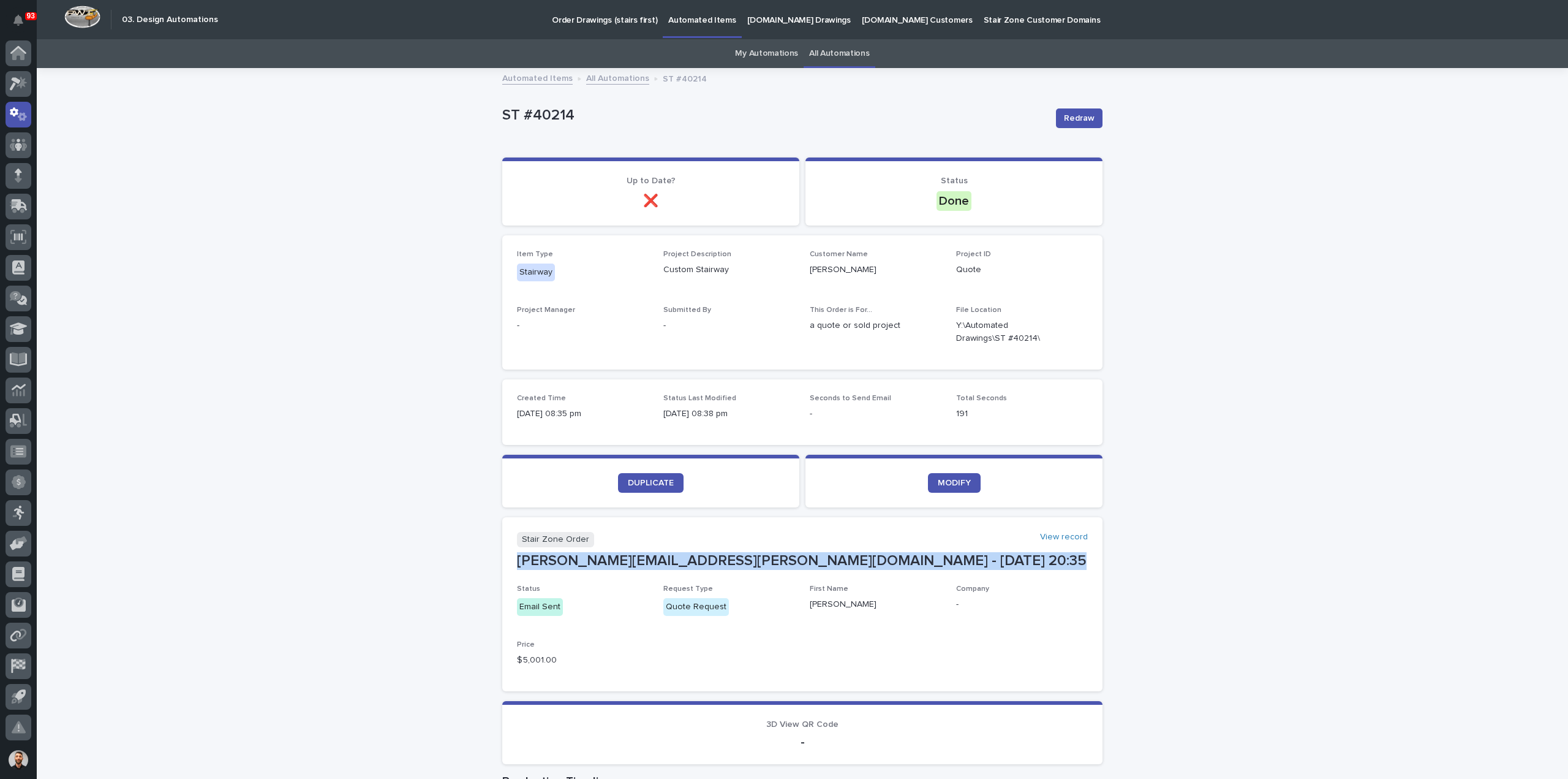
click at [517, 558] on p "[PERSON_NAME][EMAIL_ADDRESS][PERSON_NAME][DOMAIN_NAME] - [DATE] 20:35" at bounding box center [801, 561] width 570 height 18
click at [604, 561] on p "[PERSON_NAME][EMAIL_ADDRESS][PERSON_NAME][DOMAIN_NAME] - [DATE] 20:35" at bounding box center [801, 561] width 570 height 18
drag, startPoint x: 665, startPoint y: 559, endPoint x: 513, endPoint y: 558, distance: 152.0
click at [517, 558] on p "[PERSON_NAME][EMAIL_ADDRESS][PERSON_NAME][DOMAIN_NAME] - [DATE] 20:35" at bounding box center [801, 561] width 570 height 18
copy p "[PERSON_NAME][EMAIL_ADDRESS][PERSON_NAME][DOMAIN_NAME]"
